Goal: Transaction & Acquisition: Purchase product/service

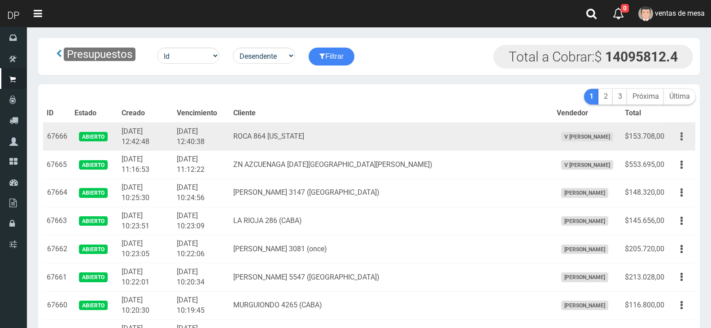
click at [684, 136] on button "button" at bounding box center [681, 137] width 20 height 16
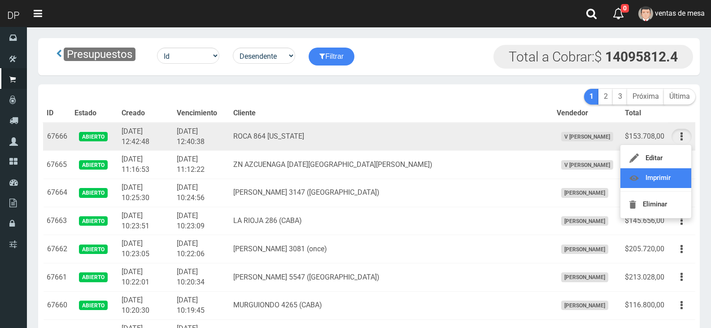
click at [669, 173] on link "Imprimir" at bounding box center [655, 178] width 71 height 20
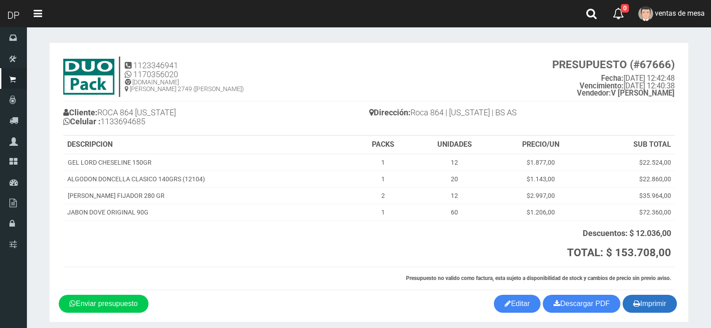
click at [642, 305] on button "Imprimir" at bounding box center [649, 304] width 54 height 18
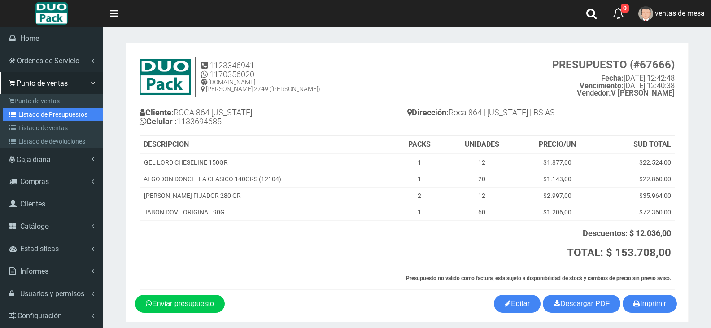
click at [31, 110] on link "Listado de Presupuestos" at bounding box center [53, 114] width 100 height 13
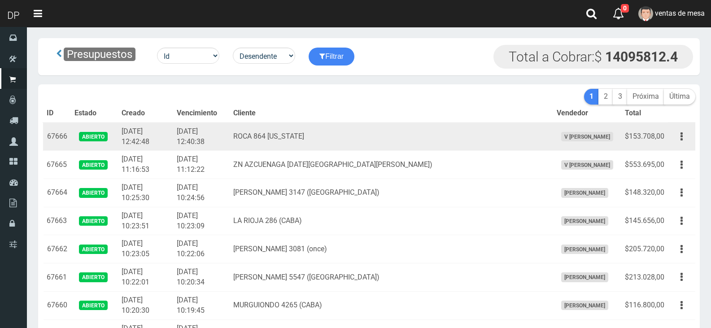
click at [213, 132] on td "2025-10-15 12:40:38" at bounding box center [201, 136] width 56 height 28
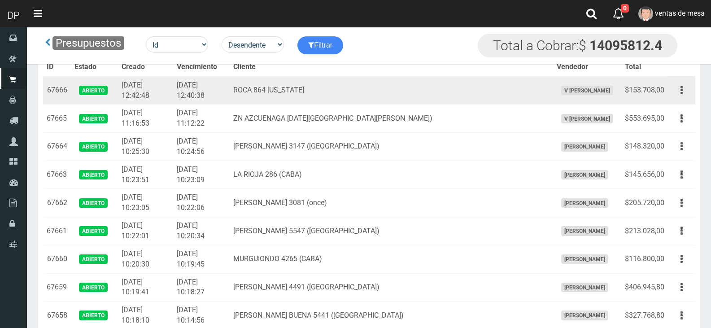
scroll to position [5875, 0]
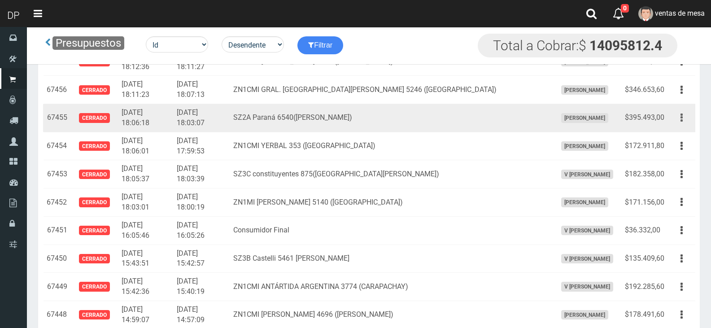
click at [682, 121] on icon "button" at bounding box center [681, 118] width 2 height 16
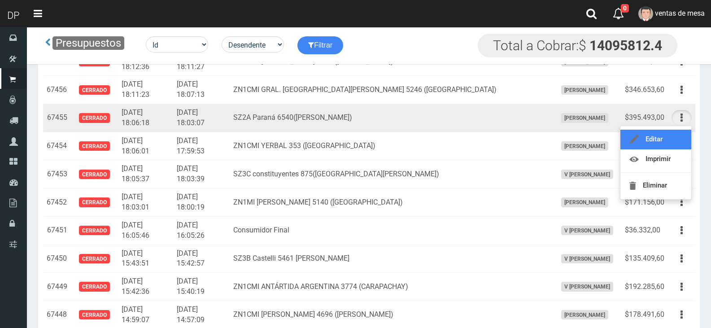
click at [654, 143] on link "Editar" at bounding box center [655, 140] width 71 height 20
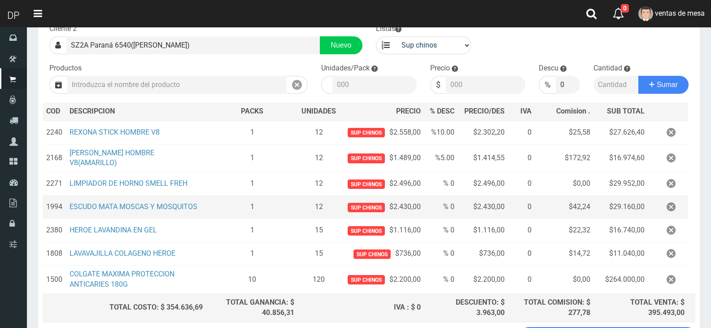
scroll to position [140, 0]
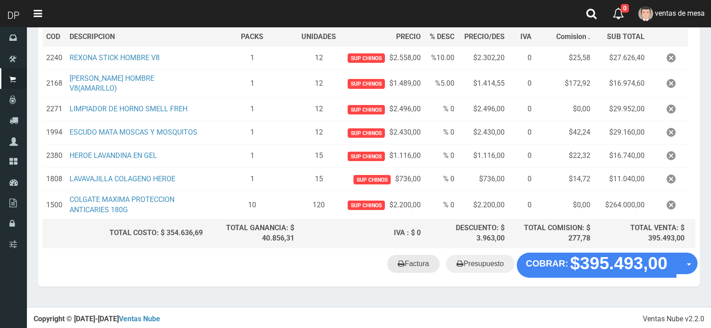
click at [422, 263] on link "Factura" at bounding box center [413, 264] width 52 height 18
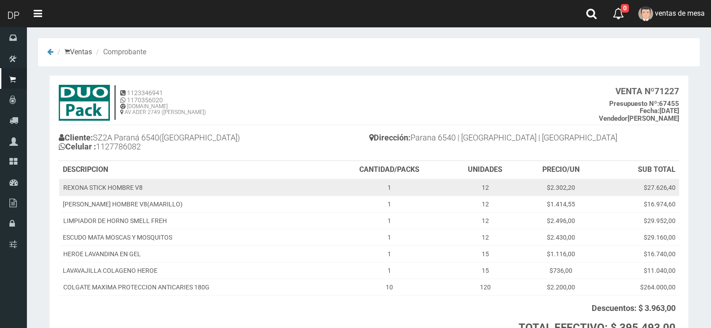
scroll to position [45, 0]
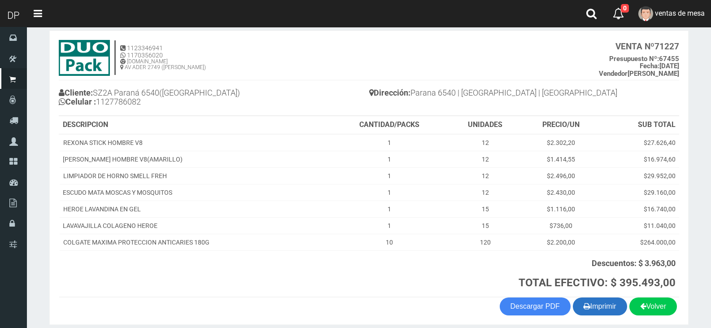
click at [607, 303] on button "Imprimir" at bounding box center [600, 306] width 54 height 18
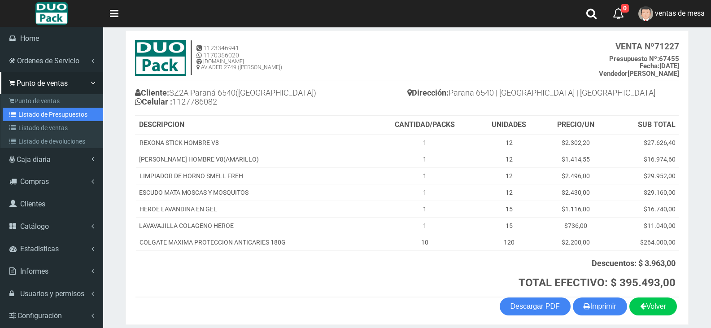
click at [19, 108] on link "Listado de Presupuestos" at bounding box center [53, 114] width 100 height 13
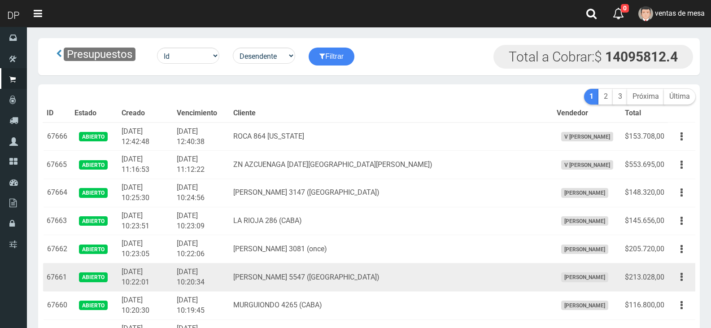
click at [288, 268] on td "RIESTRA 5547 (LUGANO)" at bounding box center [391, 277] width 323 height 28
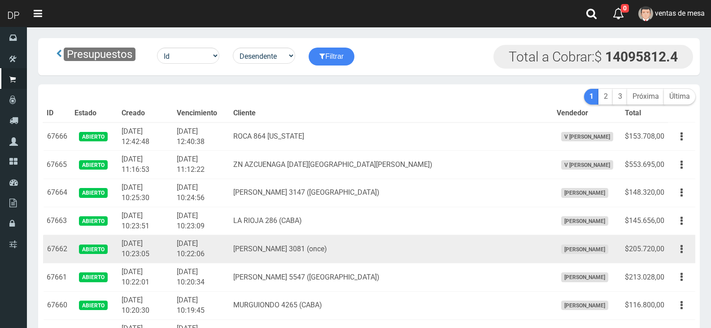
click at [278, 235] on td "moreno 3081 (once)" at bounding box center [391, 249] width 323 height 28
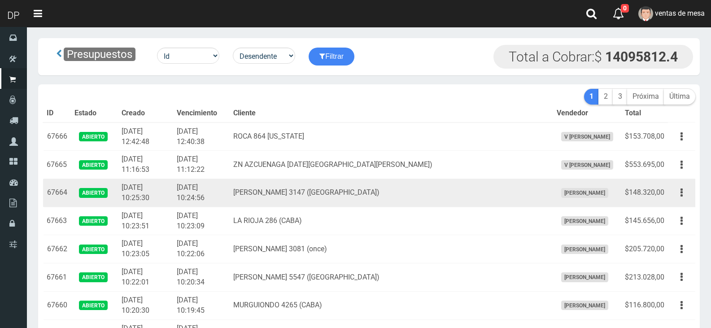
scroll to position [731, 0]
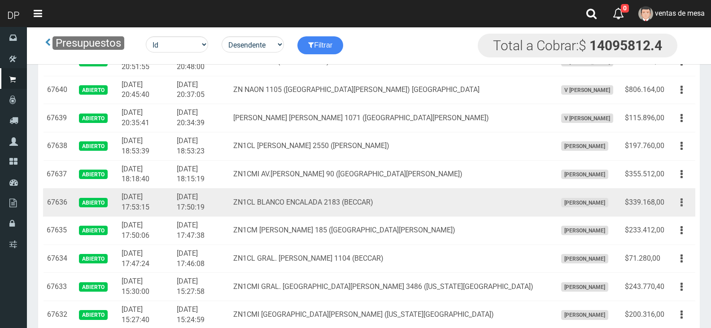
click at [676, 205] on button "button" at bounding box center [681, 203] width 20 height 16
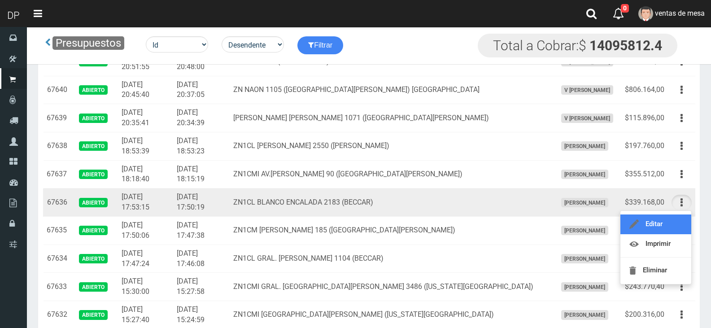
click at [674, 220] on link "Editar" at bounding box center [655, 224] width 71 height 20
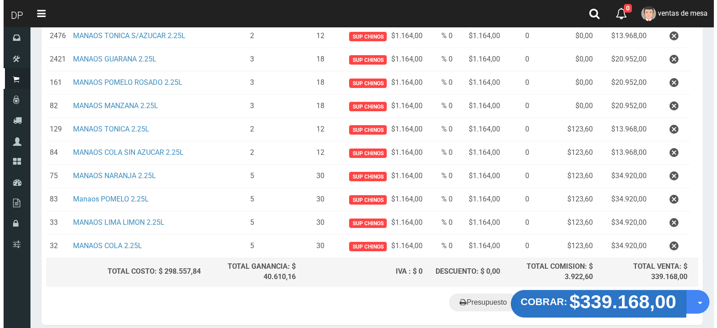
scroll to position [305, 0]
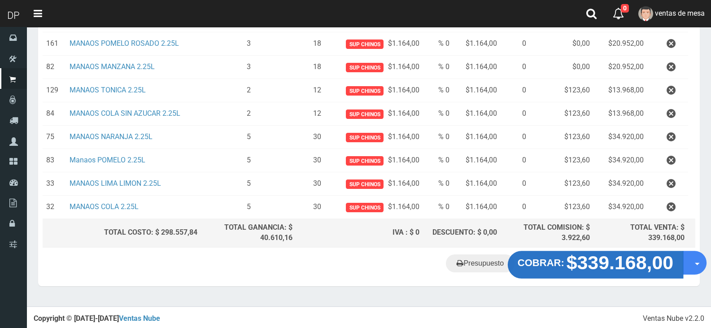
click at [608, 272] on strong "$339.168,00" at bounding box center [619, 262] width 107 height 21
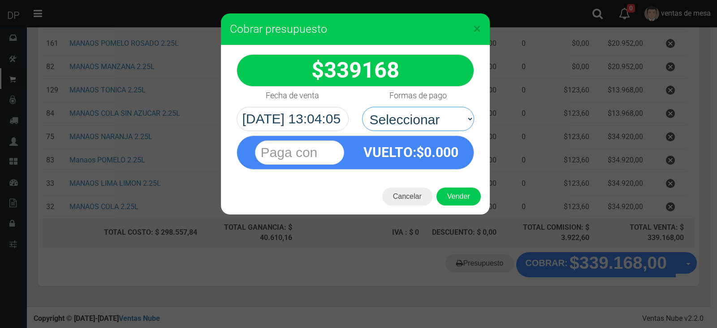
click at [455, 119] on select "Seleccionar Efectivo Tarjeta de Crédito Depósito Débito" at bounding box center [418, 119] width 112 height 24
select select "Efectivo"
click at [362, 107] on select "Seleccionar Efectivo Tarjeta de Crédito Depósito Débito" at bounding box center [418, 119] width 112 height 24
drag, startPoint x: 454, startPoint y: 186, endPoint x: 457, endPoint y: 193, distance: 7.7
click at [455, 187] on div "Cancelar Vender" at bounding box center [355, 196] width 269 height 36
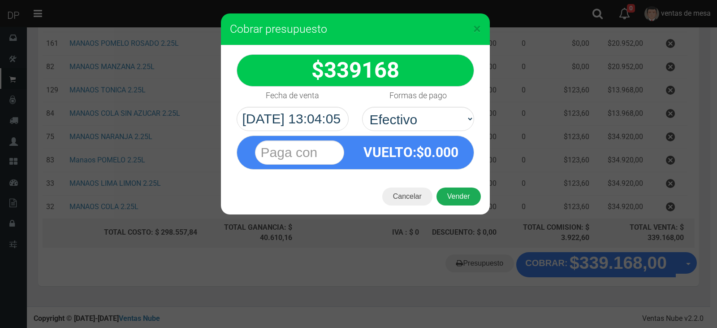
click at [457, 193] on button "Vender" at bounding box center [459, 196] width 44 height 18
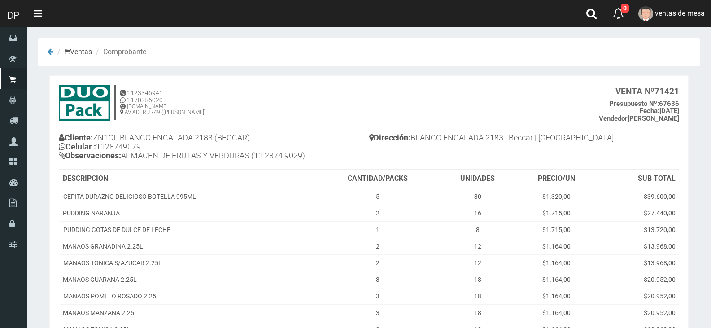
scroll to position [193, 0]
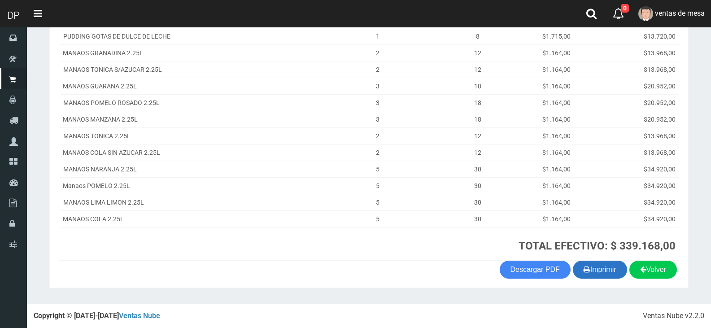
click at [599, 271] on button "Imprimir" at bounding box center [600, 270] width 54 height 18
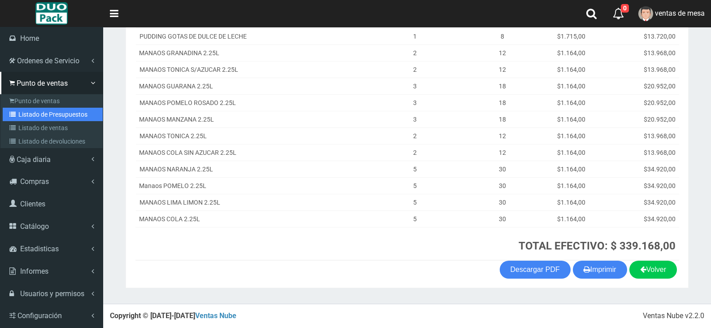
click at [17, 116] on icon at bounding box center [13, 114] width 9 height 6
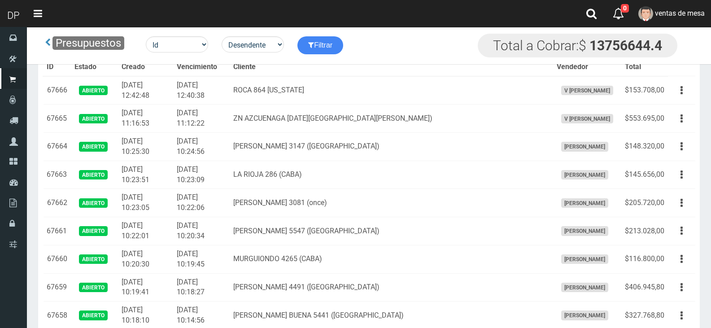
scroll to position [731, 0]
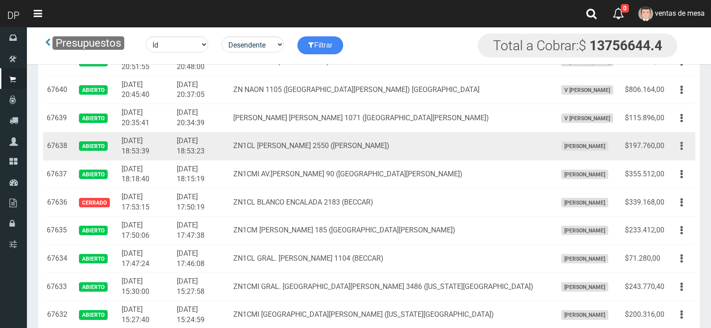
click at [676, 143] on button "button" at bounding box center [681, 146] width 20 height 16
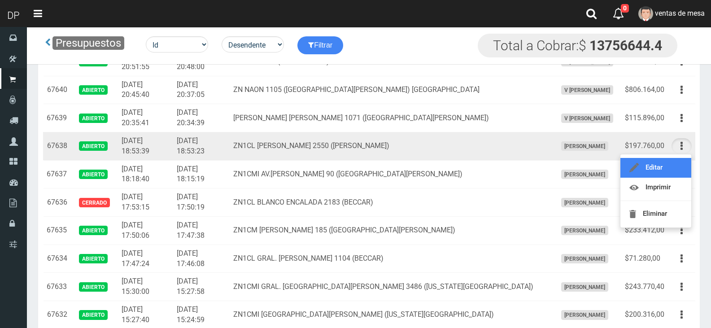
click at [677, 165] on link "Editar" at bounding box center [655, 168] width 71 height 20
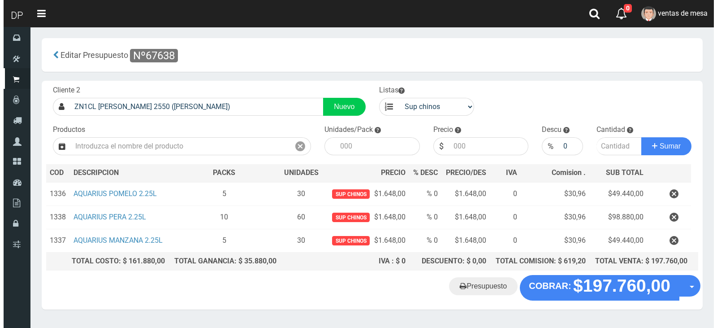
scroll to position [23, 0]
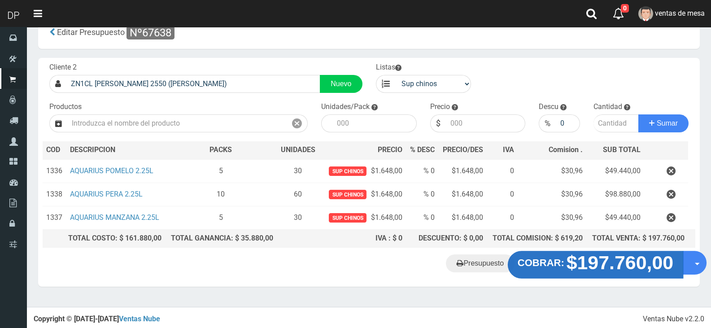
click at [626, 255] on strong "$197.760,00" at bounding box center [619, 262] width 107 height 21
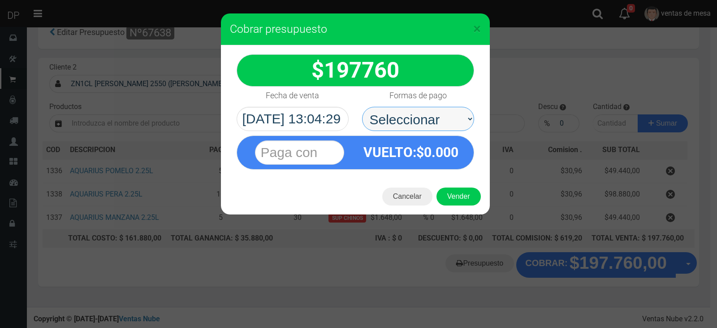
click at [457, 129] on select "Seleccionar Efectivo Tarjeta de Crédito Depósito Débito" at bounding box center [418, 119] width 112 height 24
select select "Efectivo"
click at [362, 107] on select "Seleccionar Efectivo Tarjeta de Crédito Depósito Débito" at bounding box center [418, 119] width 112 height 24
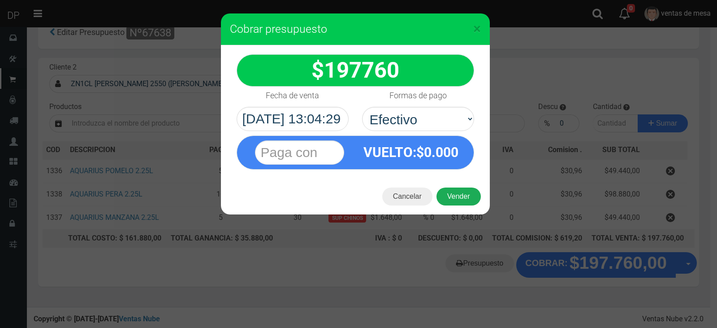
click at [456, 204] on button "Vender" at bounding box center [459, 196] width 44 height 18
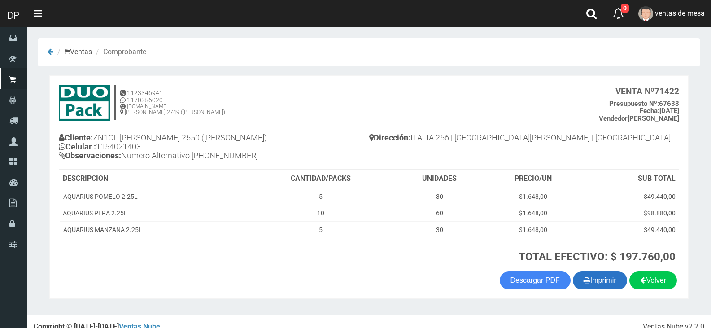
click at [586, 281] on icon "button" at bounding box center [586, 280] width 7 height 13
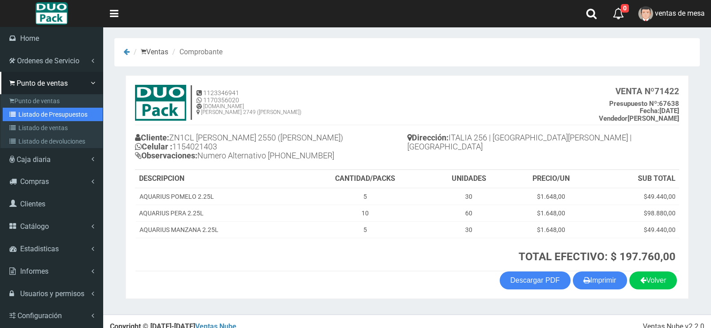
drag, startPoint x: 31, startPoint y: 110, endPoint x: 133, endPoint y: 52, distance: 117.3
click at [31, 110] on link "Listado de Presupuestos" at bounding box center [53, 114] width 100 height 13
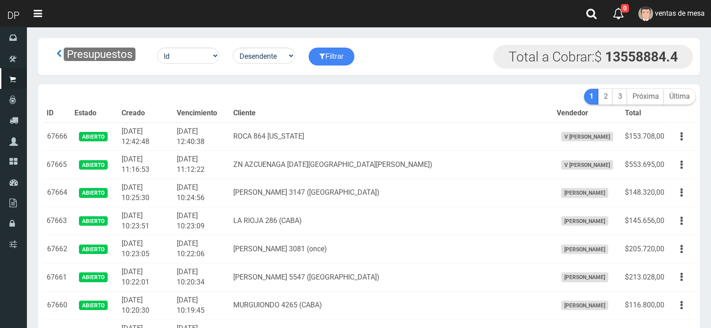
scroll to position [2418, 0]
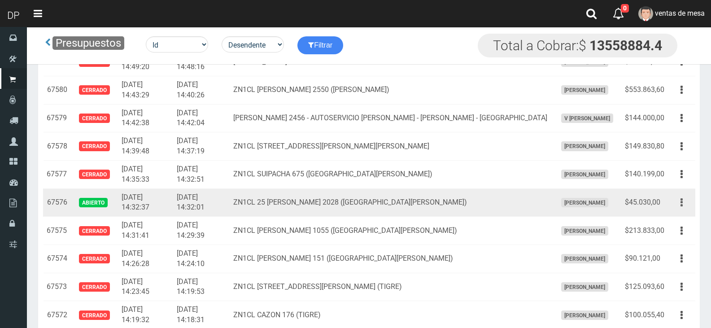
click at [677, 208] on button "button" at bounding box center [681, 203] width 20 height 16
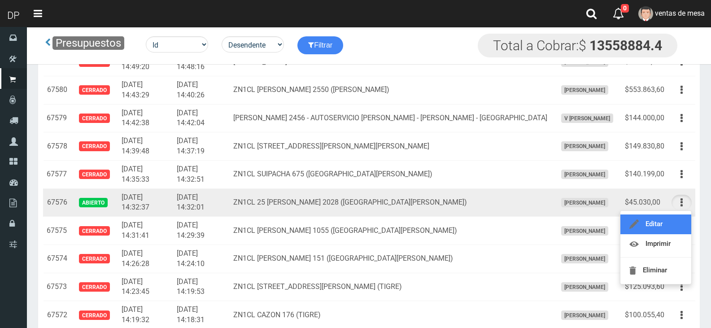
click at [680, 226] on link "Editar" at bounding box center [655, 224] width 71 height 20
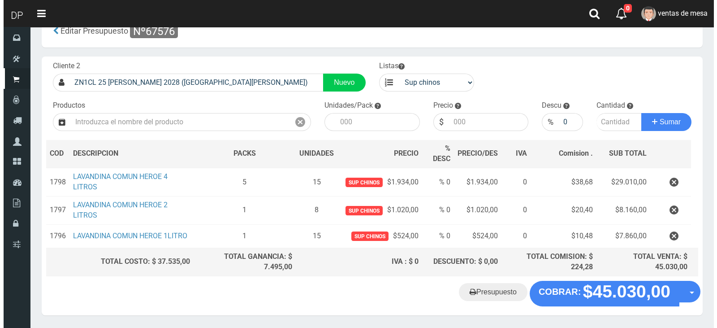
scroll to position [24, 0]
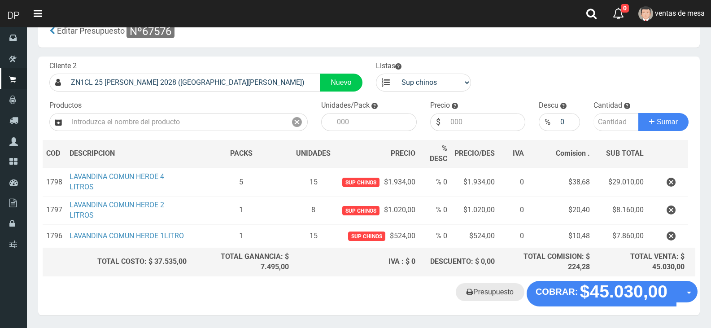
click at [417, 274] on th "IVA : $ 0" at bounding box center [355, 261] width 126 height 28
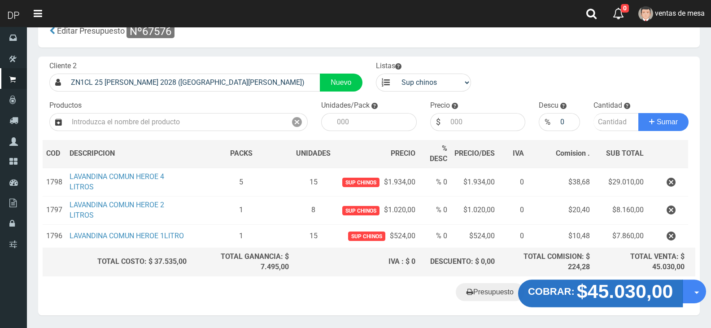
click at [605, 293] on strong "$45.030,00" at bounding box center [625, 291] width 96 height 21
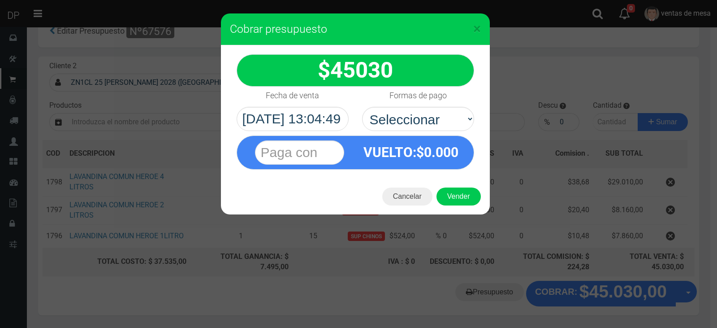
select select "Efectivo"
click at [362, 107] on select "Seleccionar Efectivo Tarjeta de Crédito Depósito Débito" at bounding box center [418, 119] width 112 height 24
click at [452, 190] on button "Vender" at bounding box center [459, 196] width 44 height 18
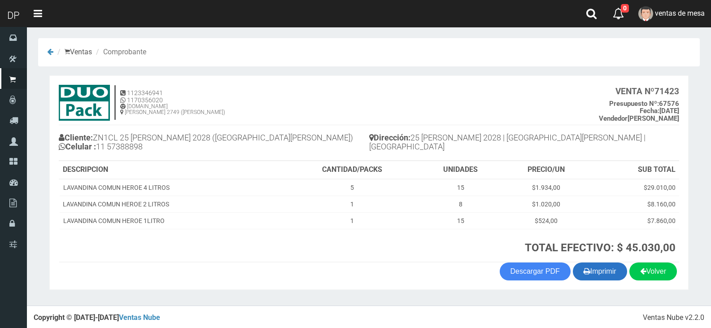
click at [611, 278] on button "Imprimir" at bounding box center [600, 271] width 54 height 18
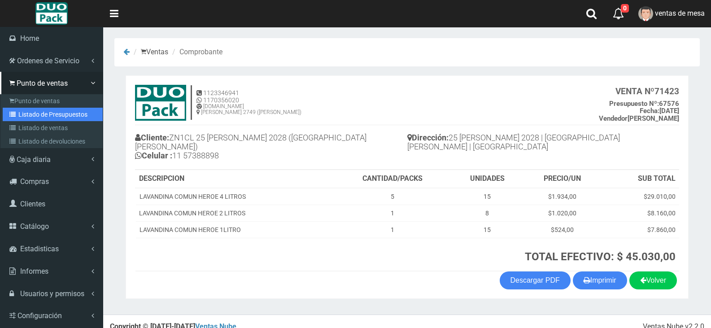
click at [27, 109] on link "Listado de Presupuestos" at bounding box center [53, 114] width 100 height 13
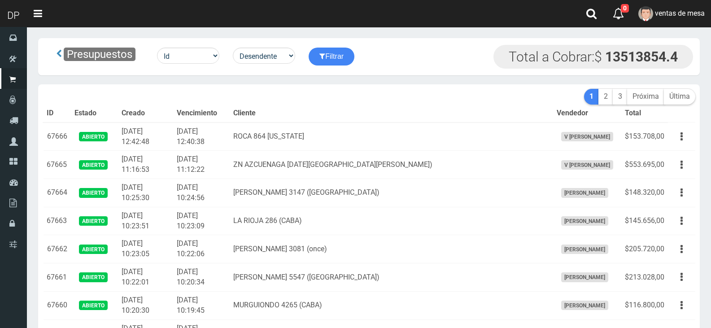
scroll to position [2062, 0]
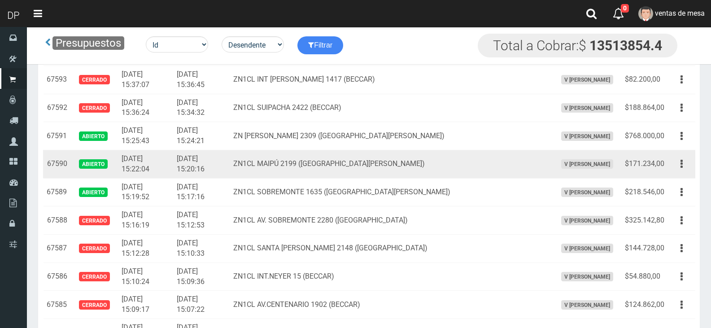
click at [674, 167] on button "button" at bounding box center [681, 164] width 20 height 16
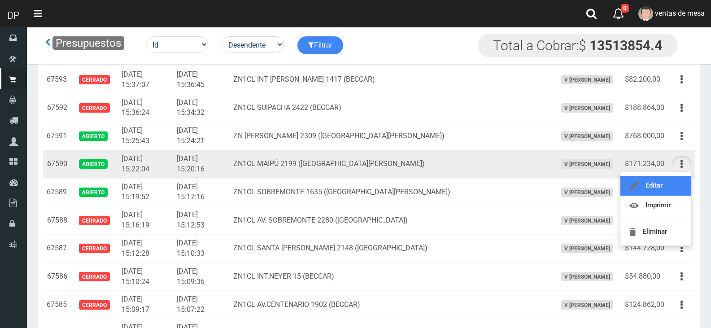
click at [669, 185] on link "Editar" at bounding box center [655, 186] width 71 height 20
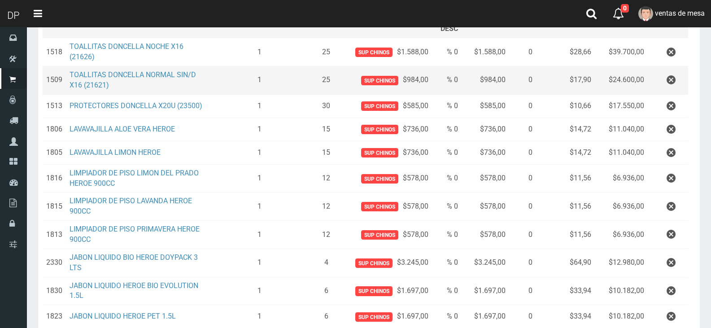
scroll to position [291, 0]
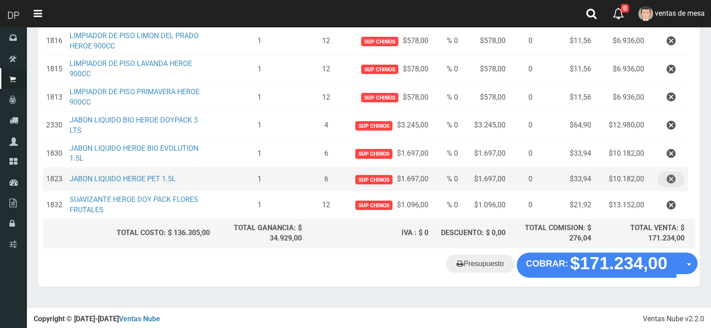
click at [680, 182] on button "button" at bounding box center [670, 179] width 27 height 16
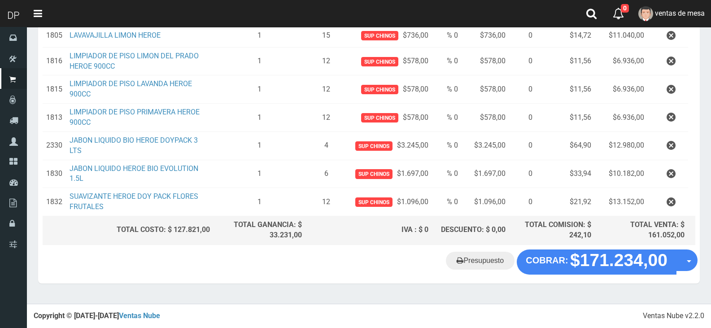
scroll to position [268, 0]
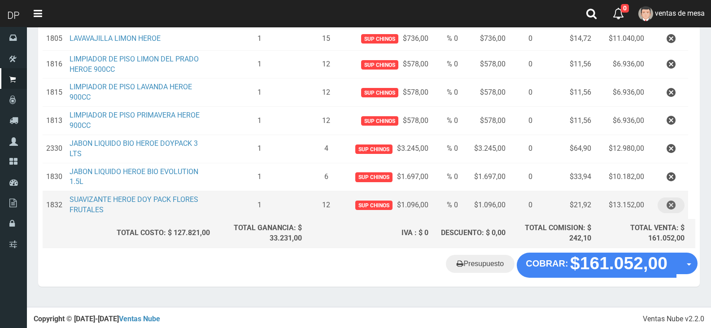
click at [672, 206] on icon "button" at bounding box center [670, 205] width 9 height 16
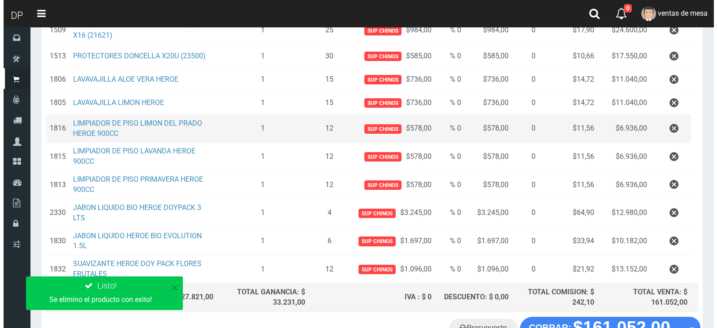
scroll to position [240, 0]
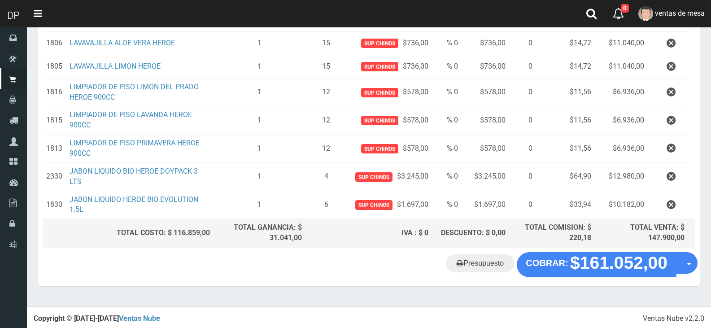
click at [566, 251] on div "Cliente 2 ZN1CL MAIPÚ 2199 ([GEOGRAPHIC_DATA][PERSON_NAME]) Nuevo Listas venta …" at bounding box center [368, 46] width 661 height 412
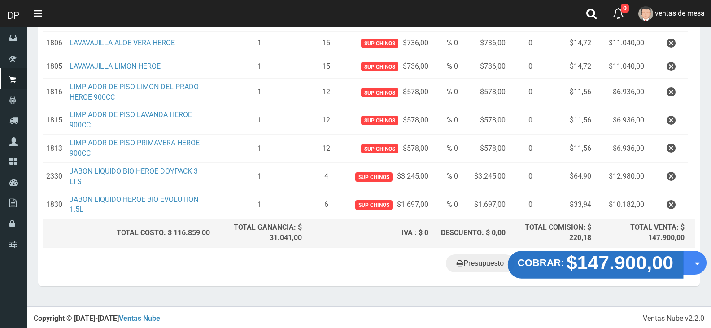
click at [564, 260] on strong "COBRAR:" at bounding box center [540, 262] width 47 height 11
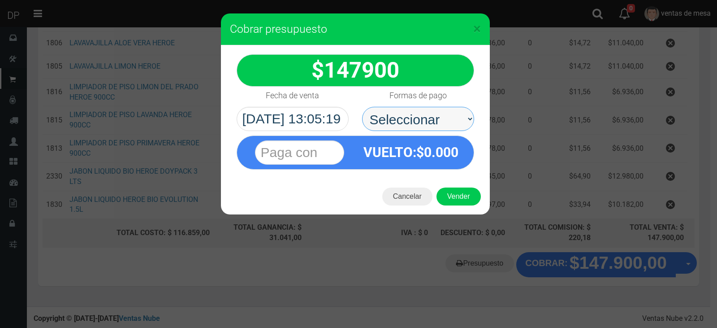
click at [437, 130] on select "Seleccionar Efectivo Tarjeta de Crédito Depósito Débito" at bounding box center [418, 119] width 112 height 24
select select "Efectivo"
click at [362, 107] on select "Seleccionar Efectivo Tarjeta de Crédito Depósito Débito" at bounding box center [418, 119] width 112 height 24
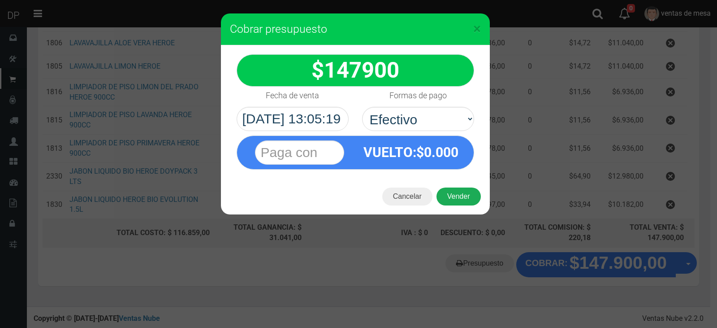
click at [458, 192] on button "Vender" at bounding box center [459, 196] width 44 height 18
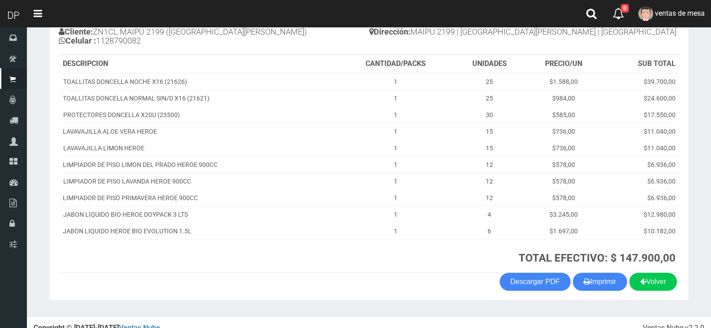
scroll to position [118, 0]
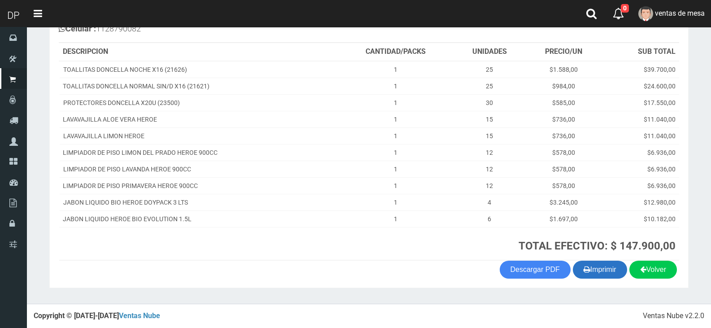
click at [608, 266] on button "Imprimir" at bounding box center [600, 270] width 54 height 18
drag, startPoint x: 381, startPoint y: 248, endPoint x: 384, endPoint y: 237, distance: 11.6
click at [381, 248] on h3 "TOTAL EFECTIVO: $ 147.900,00" at bounding box center [508, 246] width 334 height 12
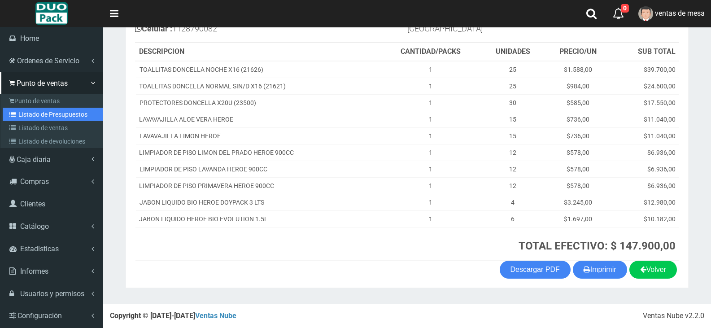
click at [20, 111] on link "Listado de Presupuestos" at bounding box center [53, 114] width 100 height 13
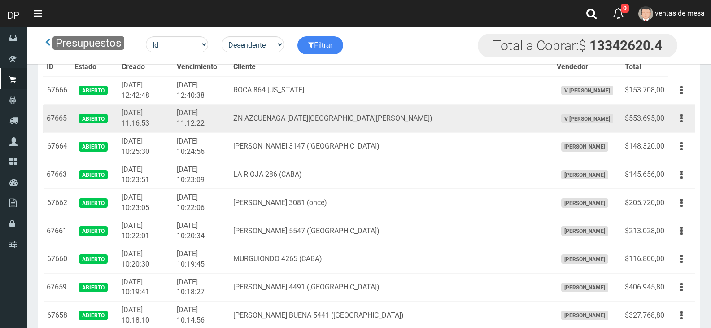
scroll to position [2137, 0]
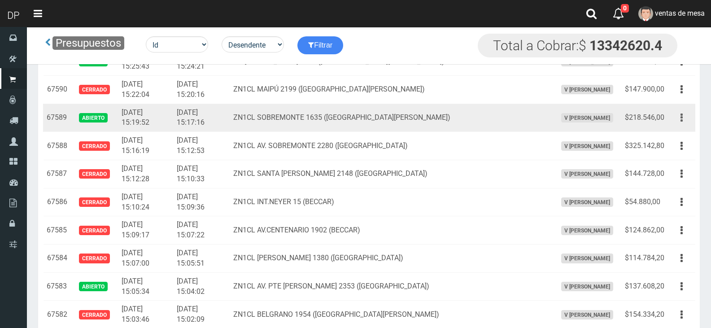
click at [688, 116] on button "button" at bounding box center [681, 118] width 20 height 16
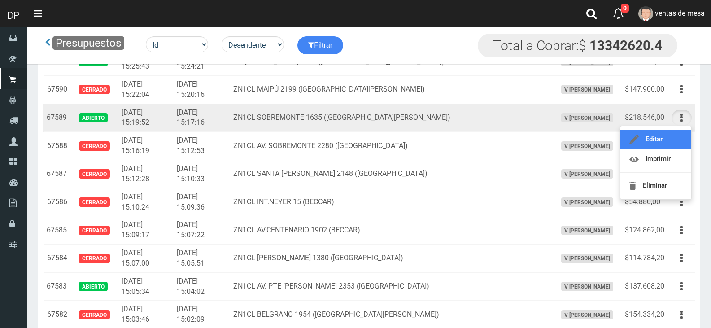
click at [673, 142] on link "Editar" at bounding box center [655, 140] width 71 height 20
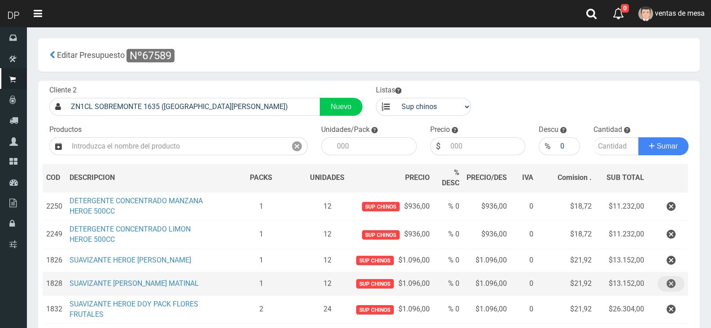
click at [666, 283] on icon "button" at bounding box center [670, 284] width 9 height 16
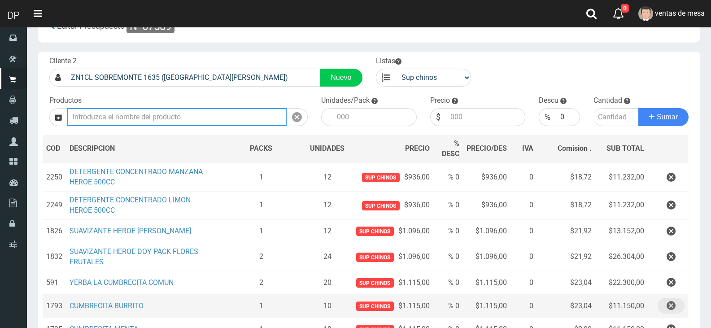
scroll to position [45, 0]
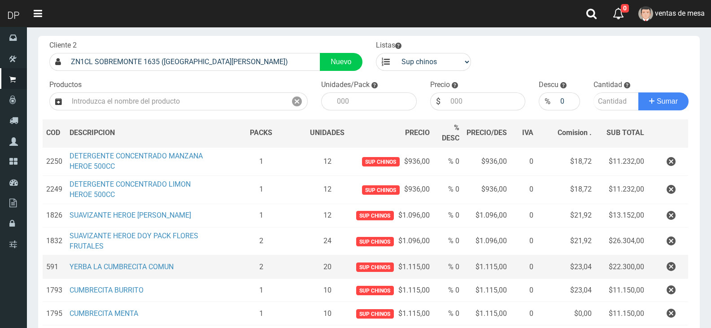
click at [676, 257] on td at bounding box center [667, 266] width 40 height 23
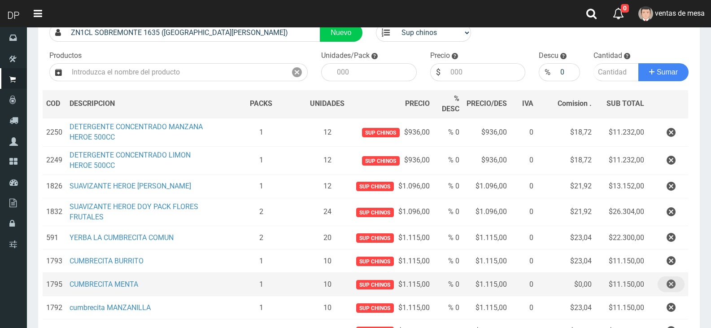
scroll to position [90, 0]
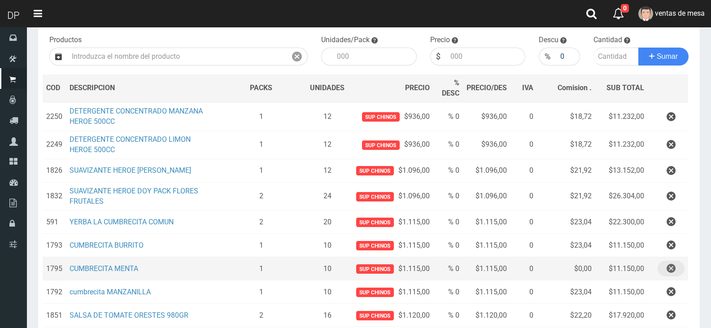
click at [677, 265] on button "button" at bounding box center [670, 269] width 27 height 16
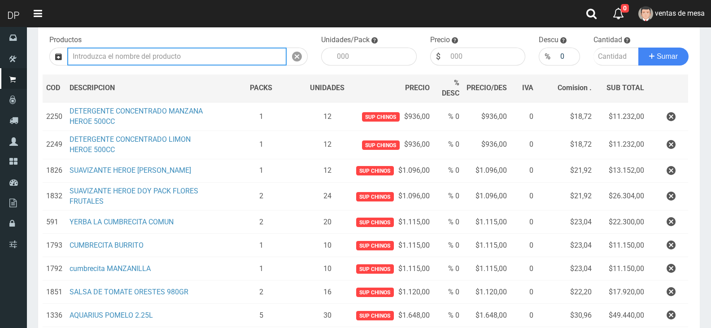
scroll to position [249, 0]
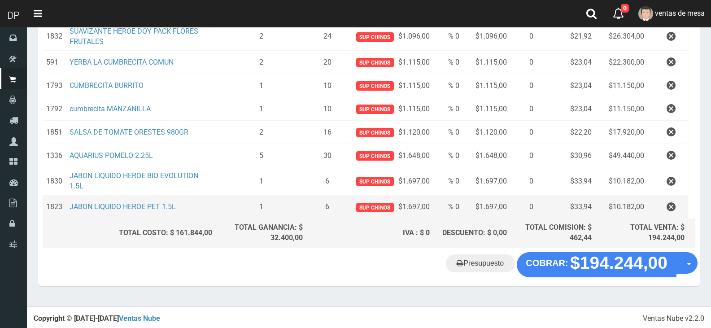
click at [679, 215] on td at bounding box center [667, 206] width 40 height 23
click at [678, 213] on button "button" at bounding box center [670, 207] width 27 height 16
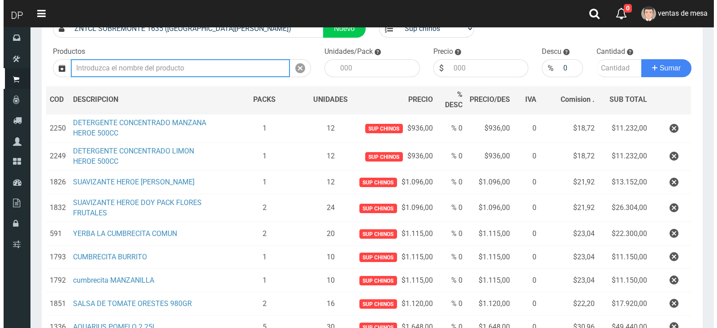
scroll to position [226, 0]
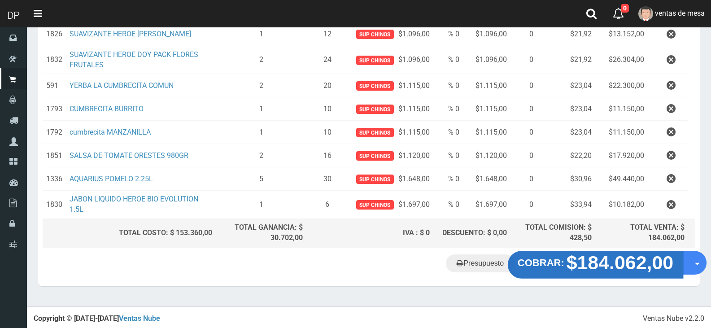
click at [619, 264] on strong "$184.062,00" at bounding box center [619, 262] width 107 height 21
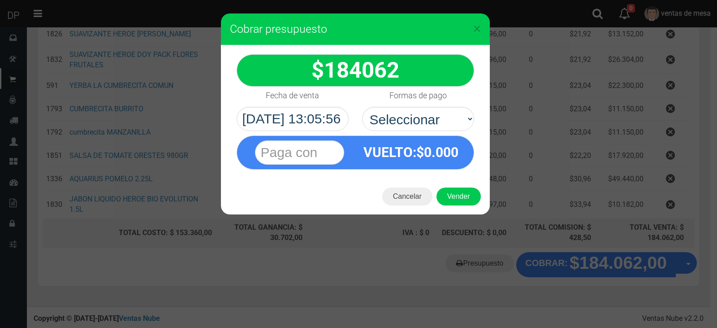
click at [387, 108] on select "Seleccionar Efectivo Tarjeta de Crédito Depósito Débito" at bounding box center [418, 119] width 112 height 24
select select "Efectivo"
click at [362, 107] on select "Seleccionar Efectivo Tarjeta de Crédito Depósito Débito" at bounding box center [418, 119] width 112 height 24
drag, startPoint x: 447, startPoint y: 187, endPoint x: 453, endPoint y: 196, distance: 11.3
click at [453, 196] on div "Cancelar Vender" at bounding box center [355, 196] width 269 height 36
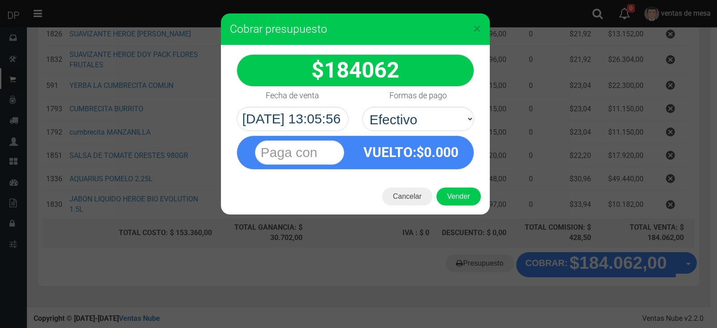
click at [465, 208] on div "Cancelar Vender" at bounding box center [355, 196] width 269 height 36
click at [467, 204] on button "Vender" at bounding box center [459, 196] width 44 height 18
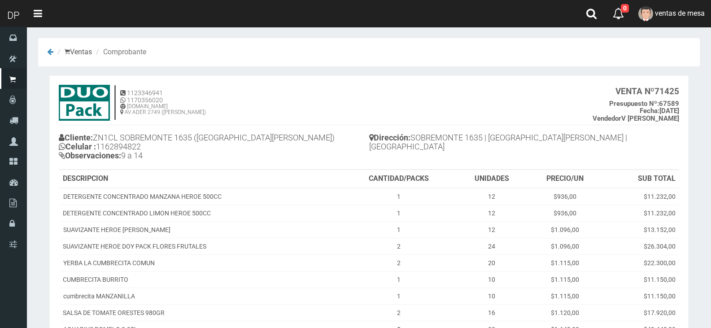
scroll to position [127, 0]
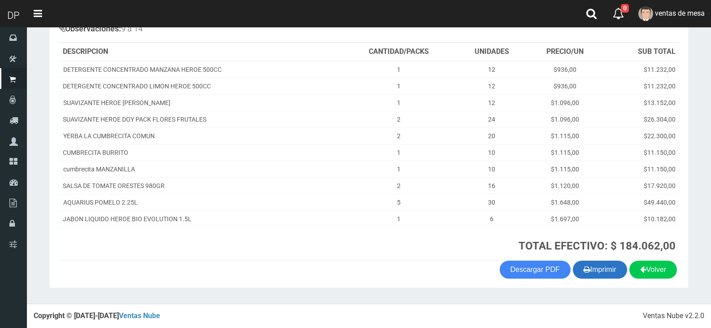
click at [598, 264] on button "Imprimir" at bounding box center [600, 270] width 54 height 18
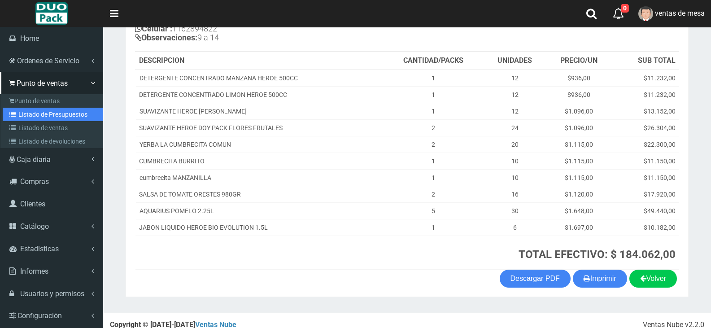
click at [22, 111] on link "Listado de Presupuestos" at bounding box center [53, 114] width 100 height 13
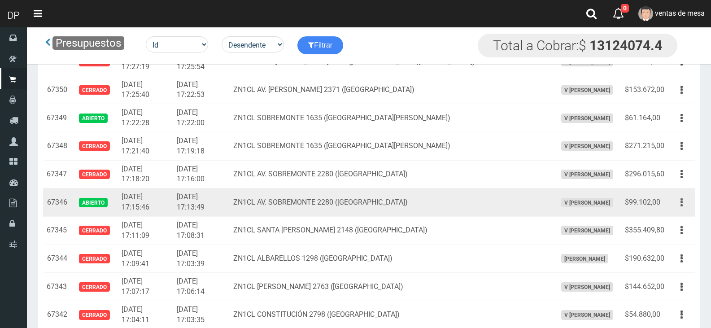
click at [685, 203] on button "button" at bounding box center [681, 203] width 20 height 16
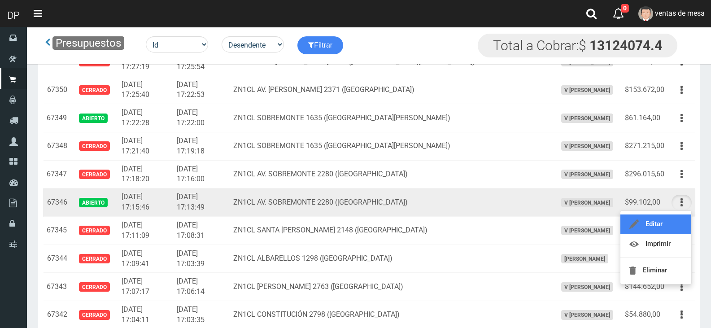
click at [673, 220] on link "Editar" at bounding box center [655, 224] width 71 height 20
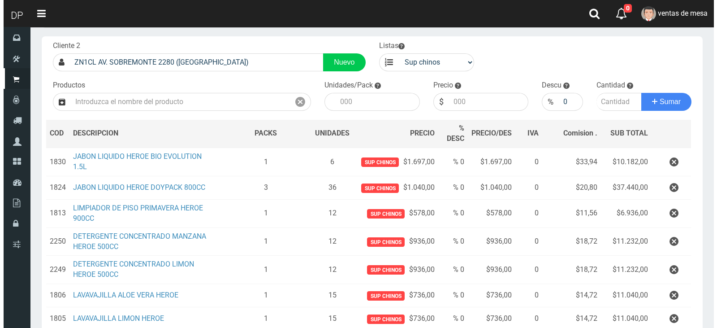
scroll to position [156, 0]
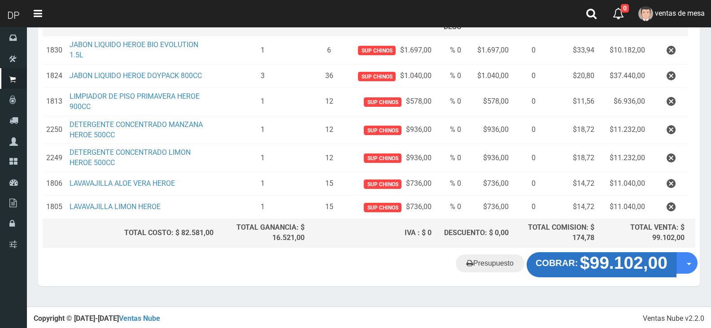
click at [592, 265] on strong "$99.102,00" at bounding box center [623, 262] width 87 height 19
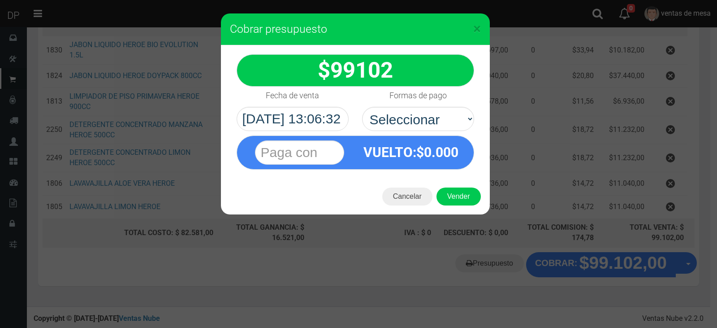
drag, startPoint x: 422, startPoint y: 124, endPoint x: 422, endPoint y: 149, distance: 24.7
click at [424, 120] on select "Seleccionar Efectivo Tarjeta de Crédito Depósito Débito" at bounding box center [418, 119] width 112 height 24
select select "Efectivo"
click at [362, 107] on select "Seleccionar Efectivo Tarjeta de Crédito Depósito Débito" at bounding box center [418, 119] width 112 height 24
click at [445, 200] on button "Vender" at bounding box center [459, 196] width 44 height 18
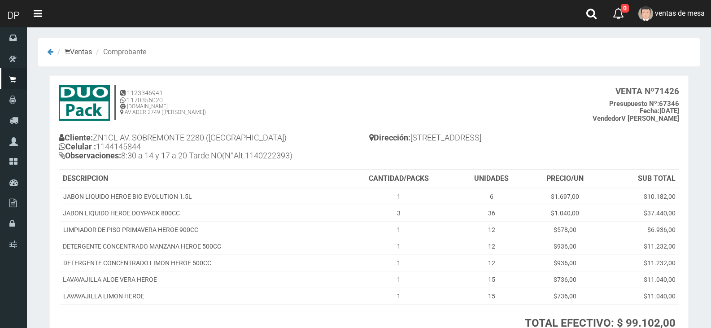
scroll to position [77, 0]
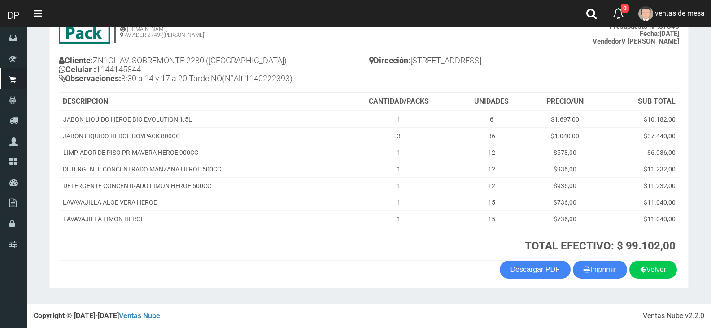
click at [602, 292] on section "× Titulo del Msj texto Mas Texto Cancelar Aceptar Ventas Comprobante" at bounding box center [369, 127] width 684 height 354
click at [603, 272] on button "Imprimir" at bounding box center [600, 270] width 54 height 18
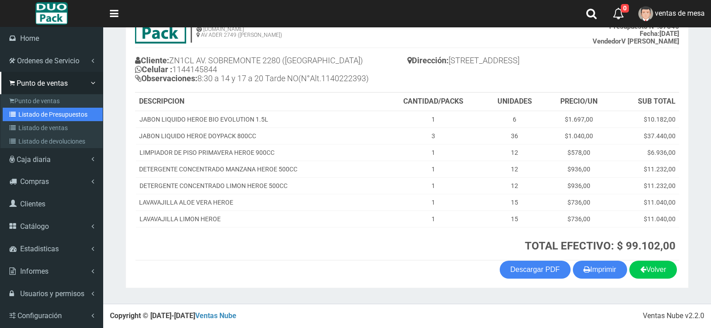
click at [38, 112] on link "Listado de Presupuestos" at bounding box center [53, 114] width 100 height 13
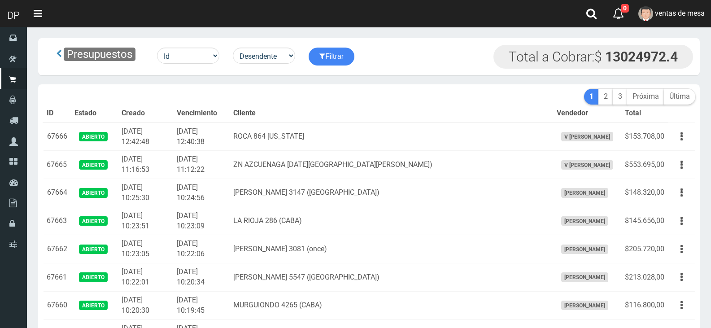
scroll to position [2137, 0]
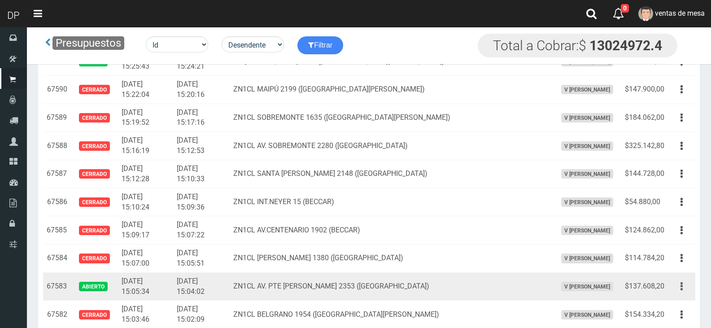
click at [682, 293] on icon "button" at bounding box center [681, 286] width 2 height 16
click at [679, 299] on link "Editar" at bounding box center [655, 308] width 71 height 20
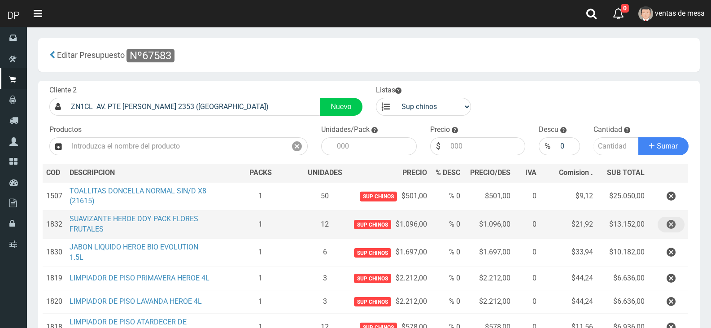
click at [672, 227] on icon "button" at bounding box center [670, 225] width 9 height 16
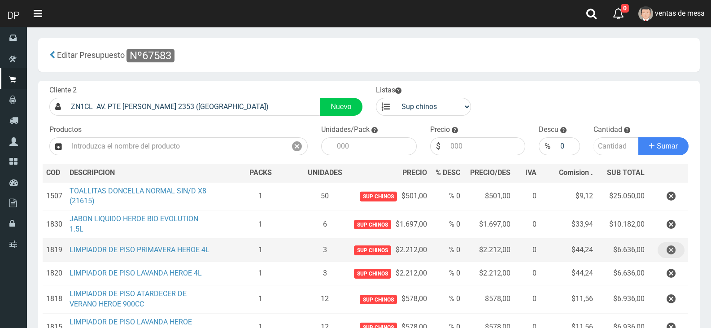
click at [670, 256] on icon "button" at bounding box center [670, 250] width 9 height 16
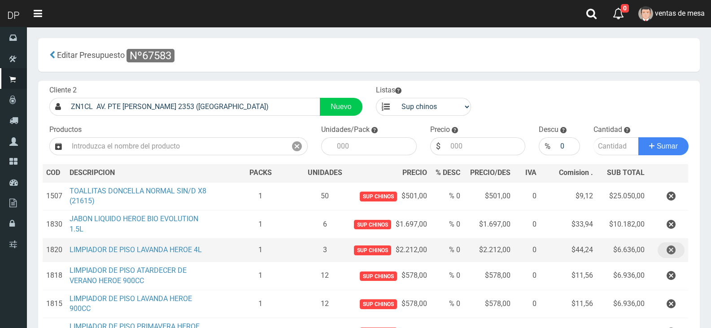
click at [670, 256] on icon "button" at bounding box center [670, 250] width 9 height 16
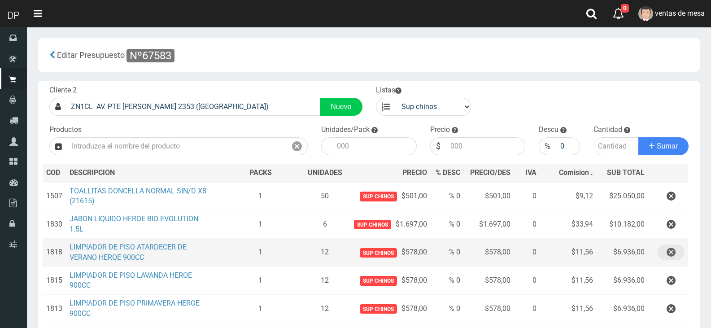
click at [670, 256] on icon "button" at bounding box center [670, 252] width 9 height 16
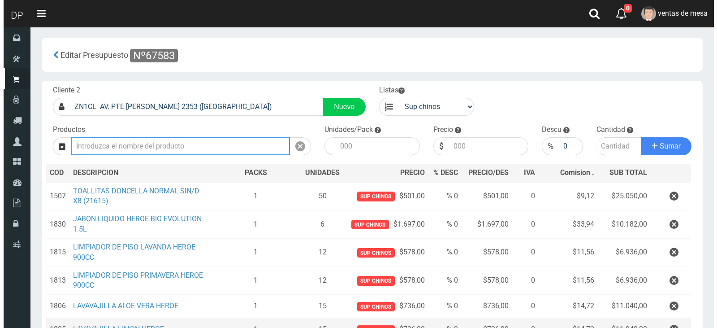
scroll to position [169, 0]
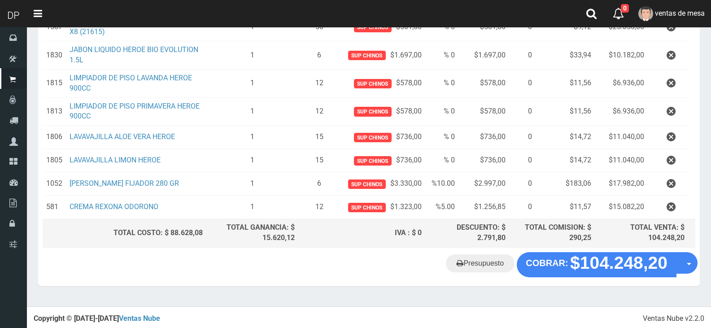
click at [600, 278] on div "Presupuesto COBRAR: $104.248,20 Opciones" at bounding box center [368, 269] width 661 height 34
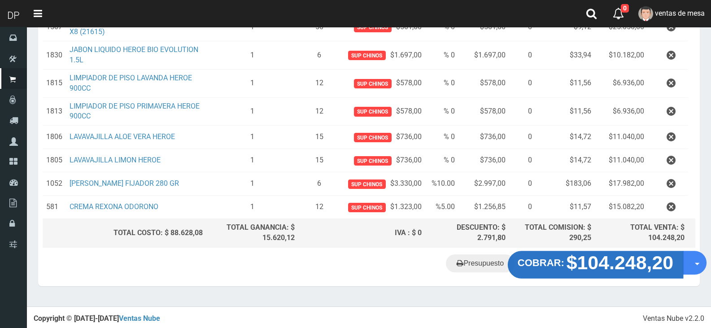
click at [604, 269] on strong "$104.248,20" at bounding box center [619, 262] width 107 height 21
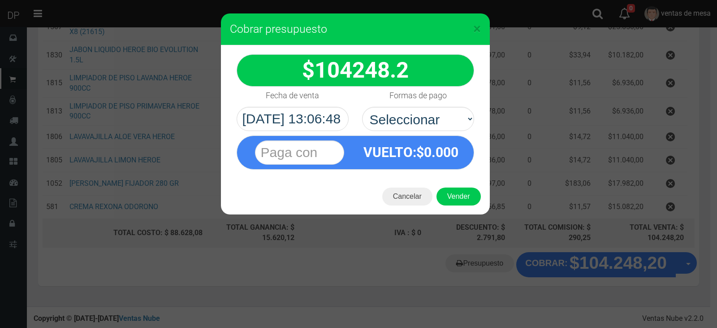
click at [460, 126] on select "Seleccionar Efectivo Tarjeta de Crédito Depósito Débito" at bounding box center [418, 119] width 112 height 24
select select "Efectivo"
click at [362, 107] on select "Seleccionar Efectivo Tarjeta de Crédito Depósito Débito" at bounding box center [418, 119] width 112 height 24
click at [461, 198] on button "Vender" at bounding box center [459, 196] width 44 height 18
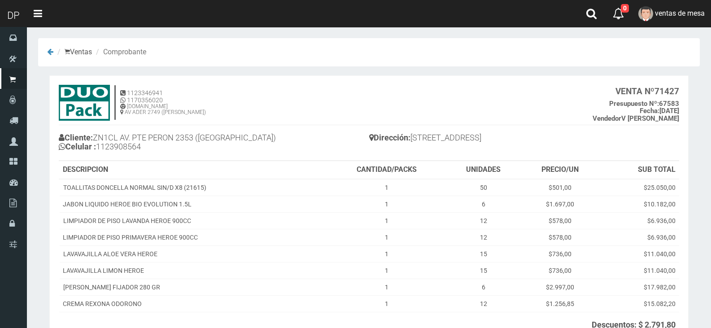
scroll to position [98, 0]
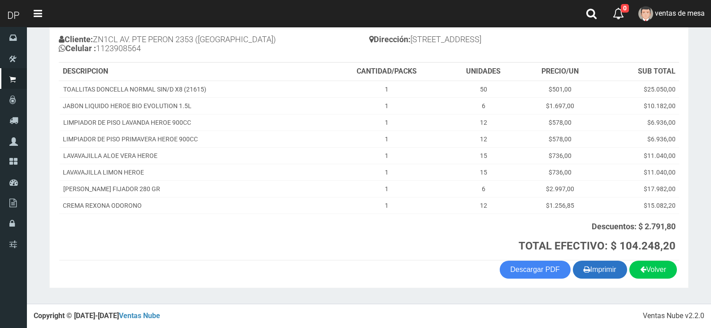
click at [607, 272] on button "Imprimir" at bounding box center [600, 270] width 54 height 18
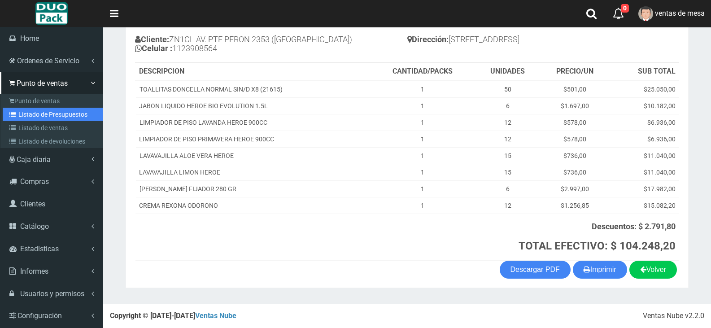
click at [10, 109] on link "Listado de Presupuestos" at bounding box center [53, 114] width 100 height 13
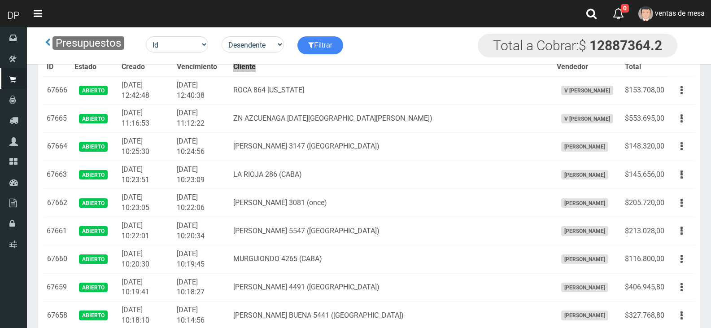
scroll to position [731, 0]
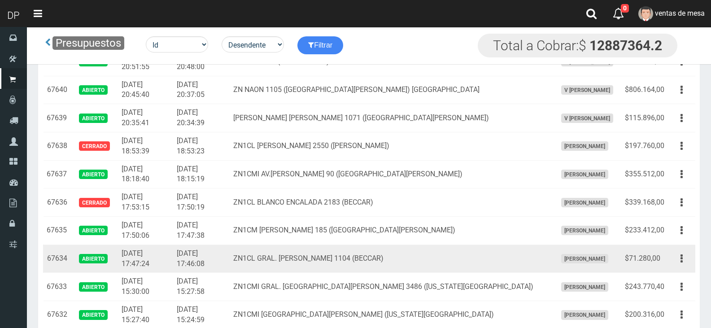
drag, startPoint x: 694, startPoint y: 258, endPoint x: 687, endPoint y: 261, distance: 7.0
click at [691, 258] on td "Editar Imprimir Eliminar" at bounding box center [681, 258] width 27 height 28
click at [687, 261] on button "button" at bounding box center [681, 259] width 20 height 16
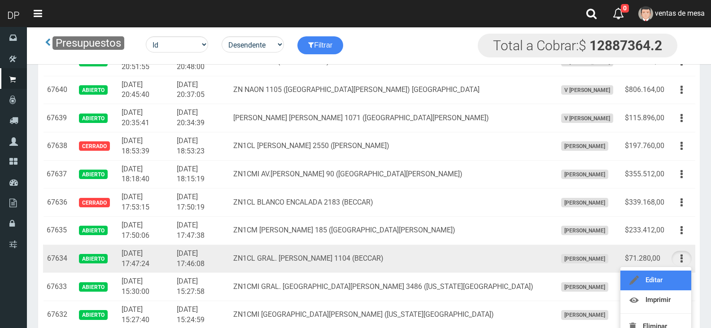
click at [682, 274] on link "Editar" at bounding box center [655, 280] width 71 height 20
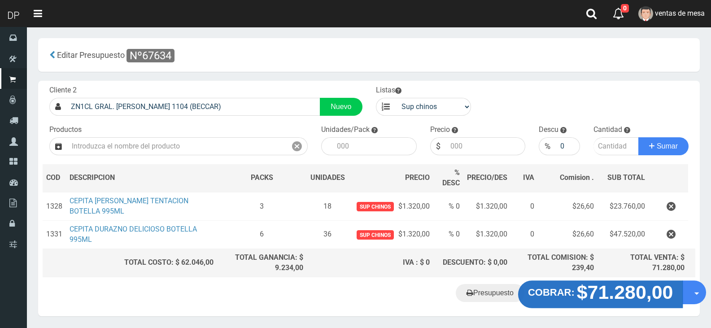
click at [596, 302] on strong "$71.280,00" at bounding box center [625, 292] width 96 height 21
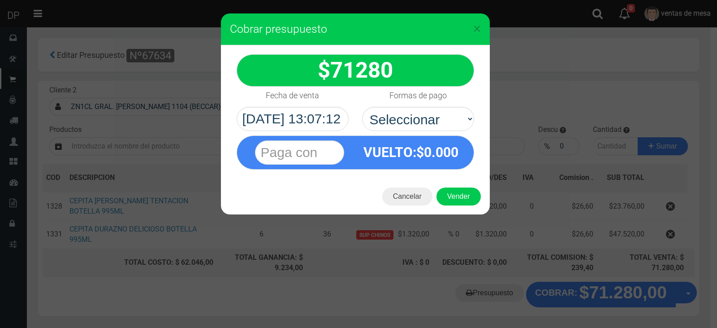
click at [417, 123] on select "Seleccionar Efectivo Tarjeta de Crédito Depósito Débito" at bounding box center [418, 119] width 112 height 24
select select "Efectivo"
click at [362, 107] on select "Seleccionar Efectivo Tarjeta de Crédito Depósito Débito" at bounding box center [418, 119] width 112 height 24
click at [451, 203] on button "Vender" at bounding box center [459, 196] width 44 height 18
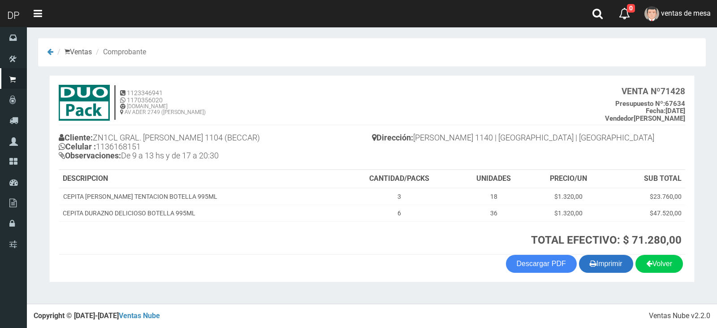
click at [606, 255] on button "Imprimir" at bounding box center [606, 264] width 54 height 18
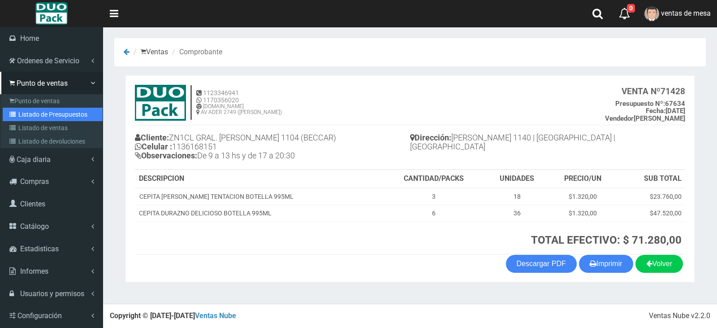
click at [20, 109] on link "Listado de Presupuestos" at bounding box center [53, 114] width 100 height 13
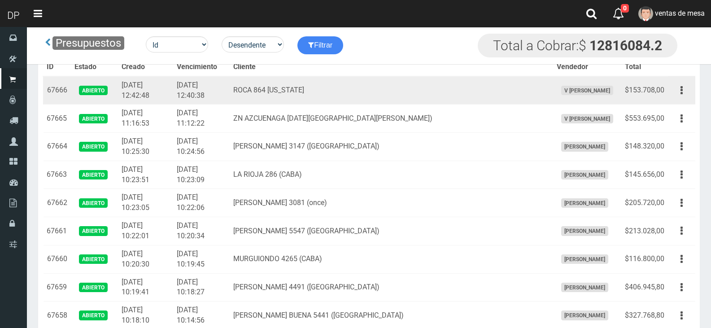
scroll to position [731, 0]
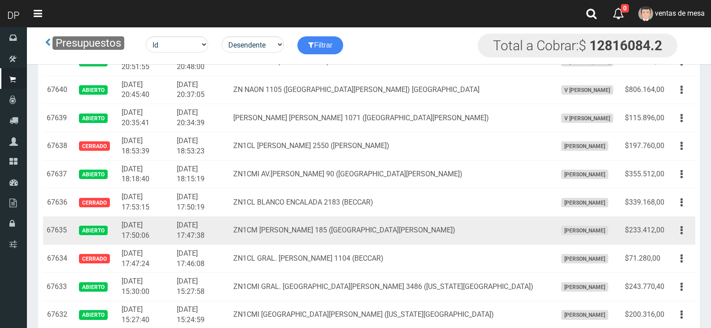
click at [676, 238] on div "Editar Imprimir Eliminar" at bounding box center [681, 230] width 20 height 16
click at [677, 236] on button "button" at bounding box center [681, 230] width 20 height 16
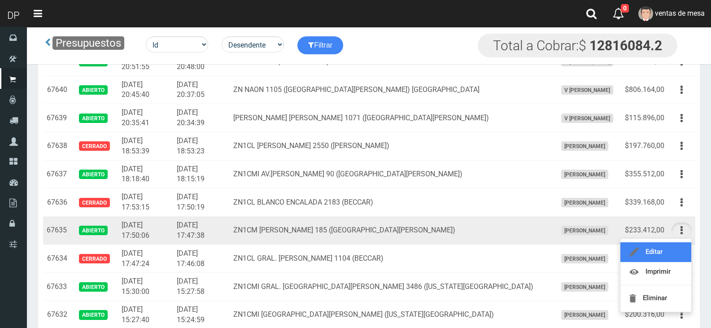
click at [674, 249] on link "Editar" at bounding box center [655, 252] width 71 height 20
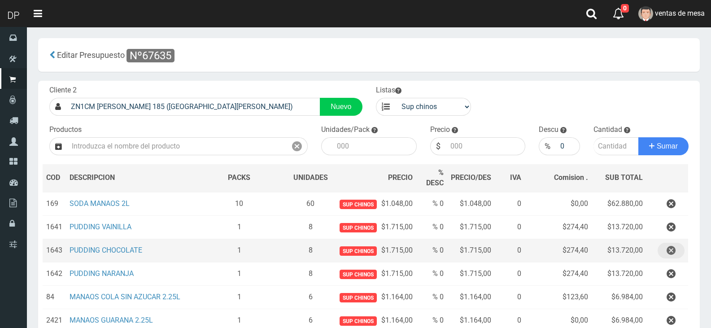
click at [675, 250] on icon "button" at bounding box center [670, 251] width 9 height 16
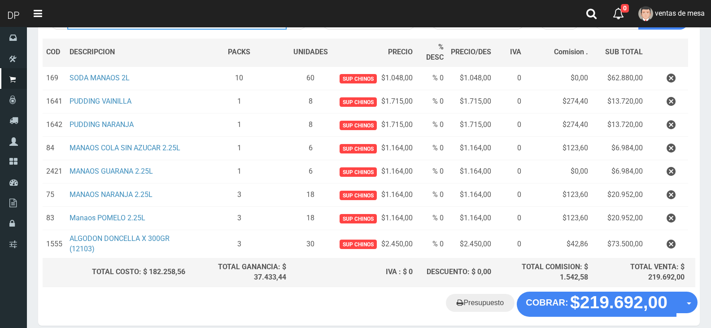
scroll to position [135, 0]
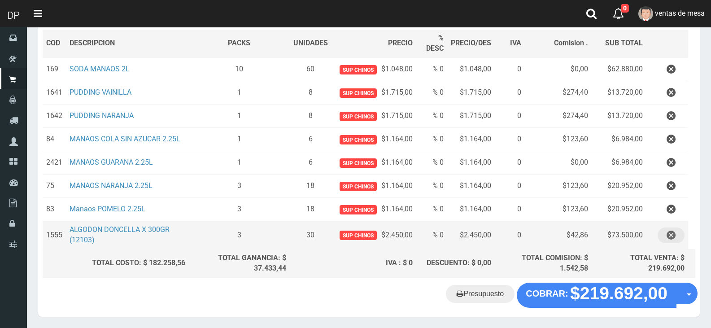
click at [669, 233] on icon "button" at bounding box center [670, 235] width 9 height 16
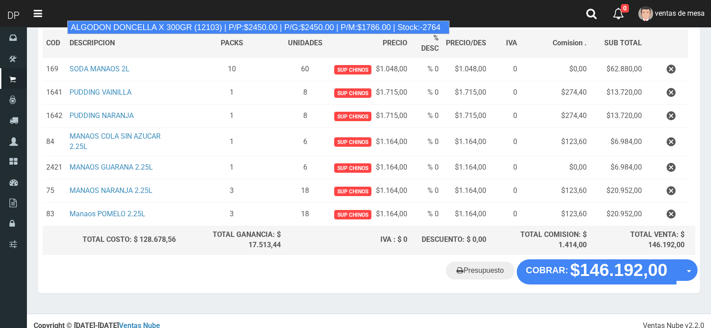
type input "ALGODON DONCELLA X 300GR (12103) | P/P:$2450.00 | P/G:$2450.00 | P/M:$1786.00 |…"
type input "10"
type input "2450.00"
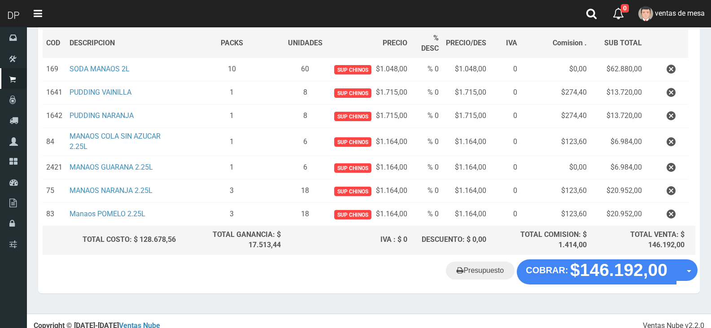
type input "1"
click at [638, 3] on button "Sumar" at bounding box center [663, 12] width 50 height 18
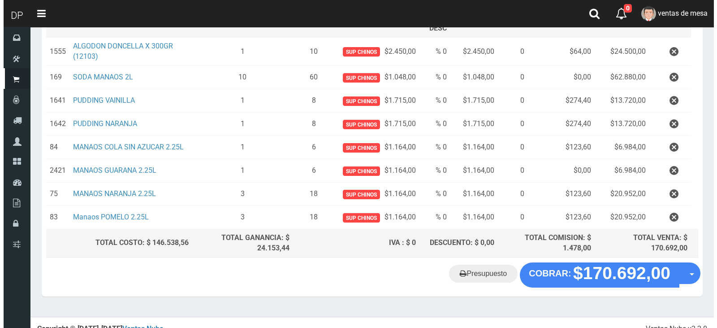
scroll to position [165, 0]
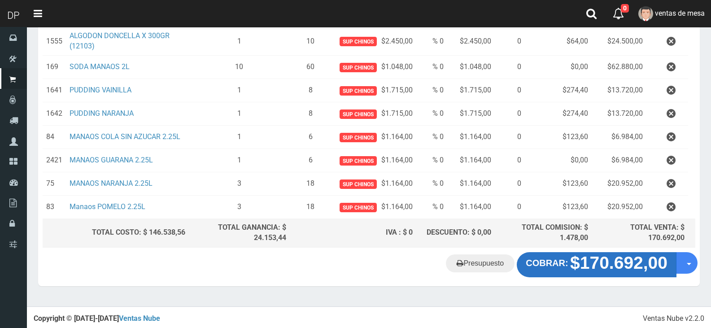
click at [624, 263] on strong "$170.692,00" at bounding box center [618, 262] width 97 height 19
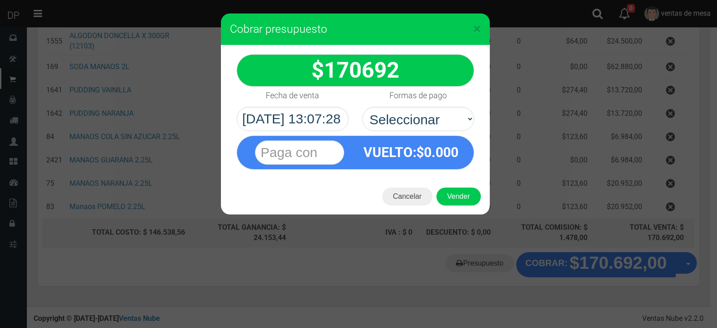
click at [407, 103] on label "Formas de pago" at bounding box center [418, 96] width 57 height 18
click at [407, 107] on select "Seleccionar Efectivo Tarjeta de Crédito Depósito Débito" at bounding box center [418, 119] width 112 height 24
click at [417, 117] on select "Seleccionar Efectivo Tarjeta de Crédito Depósito Débito" at bounding box center [418, 119] width 112 height 24
select select "Efectivo"
click at [362, 107] on select "Seleccionar Efectivo Tarjeta de Crédito Depósito Débito" at bounding box center [418, 119] width 112 height 24
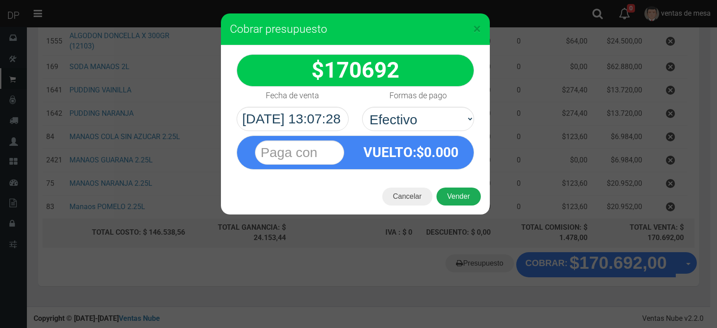
click at [451, 193] on button "Vender" at bounding box center [459, 196] width 44 height 18
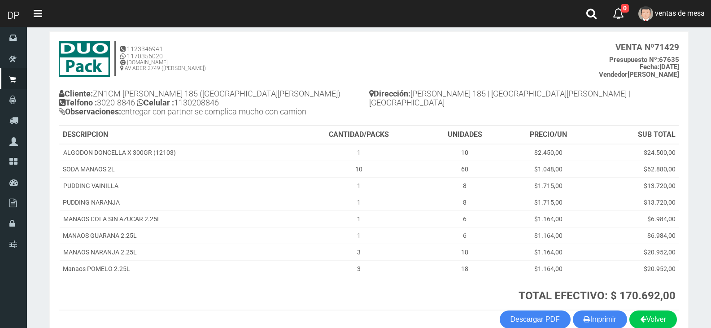
scroll to position [94, 0]
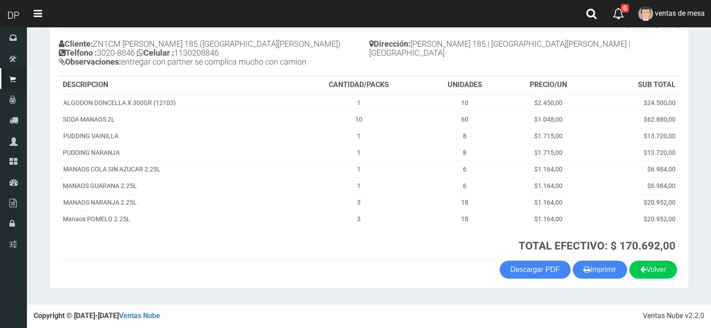
click at [611, 281] on section "1123346941 1170356020 WWW.DUOPACKS.COM.AR AV ADER 2749 (MUNRO) VENTA Nº 71429 P…" at bounding box center [368, 135] width 639 height 306
click at [610, 275] on button "Imprimir" at bounding box center [600, 270] width 54 height 18
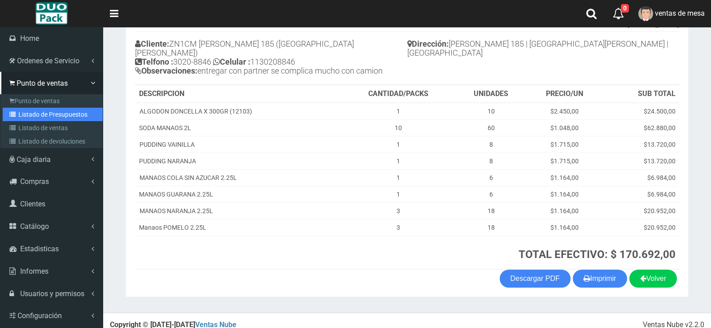
click at [17, 111] on icon at bounding box center [13, 114] width 9 height 6
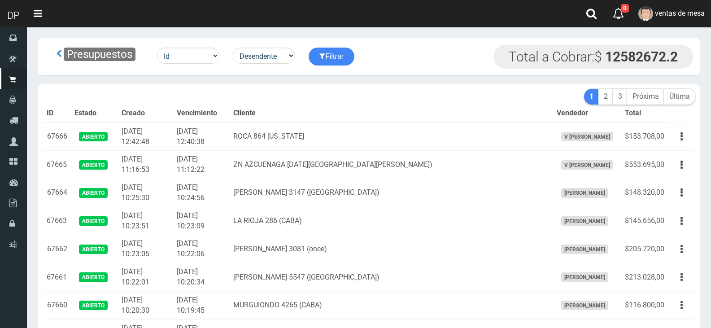
scroll to position [1012, 0]
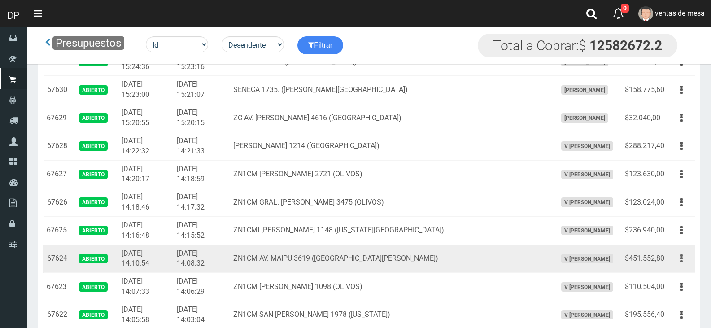
drag, startPoint x: 677, startPoint y: 262, endPoint x: 673, endPoint y: 277, distance: 15.3
click at [678, 263] on button "button" at bounding box center [681, 259] width 20 height 16
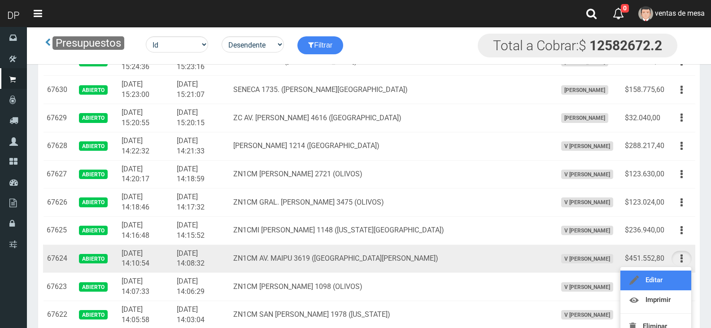
click at [673, 277] on link "Editar" at bounding box center [655, 280] width 71 height 20
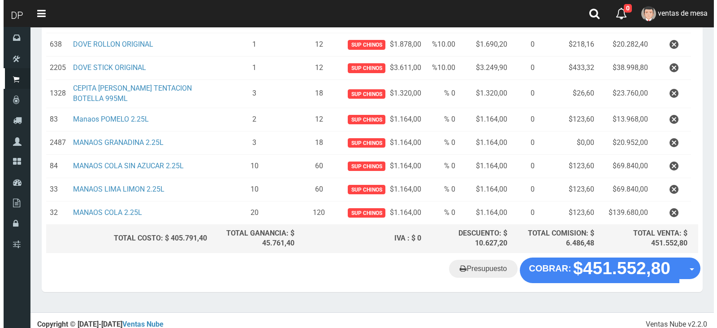
scroll to position [234, 0]
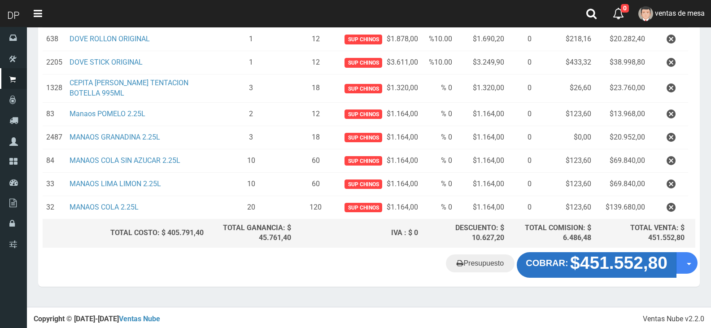
click at [607, 265] on strong "$451.552,80" at bounding box center [618, 262] width 97 height 19
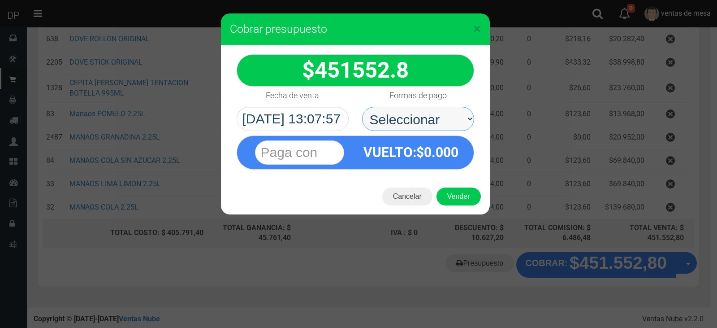
click at [423, 126] on select "Seleccionar Efectivo Tarjeta de Crédito Depósito Débito" at bounding box center [418, 119] width 112 height 24
click at [428, 152] on span "0.000" at bounding box center [441, 152] width 35 height 16
drag, startPoint x: 436, startPoint y: 114, endPoint x: 440, endPoint y: 154, distance: 40.1
click at [436, 115] on select "Seleccionar Efectivo Tarjeta de Crédito Depósito Débito" at bounding box center [418, 119] width 112 height 24
select select "Efectivo"
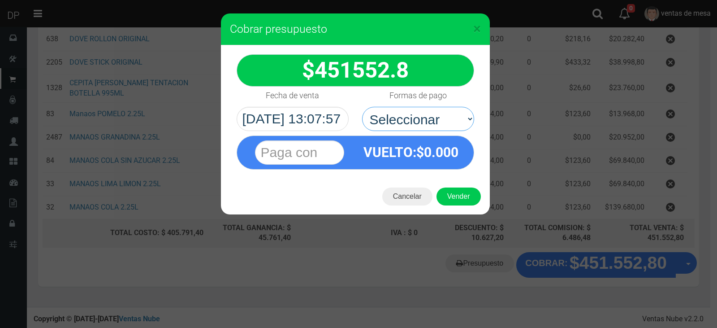
click at [362, 107] on select "Seleccionar Efectivo Tarjeta de Crédito Depósito Débito" at bounding box center [418, 119] width 112 height 24
click at [453, 192] on button "Vender" at bounding box center [459, 196] width 44 height 18
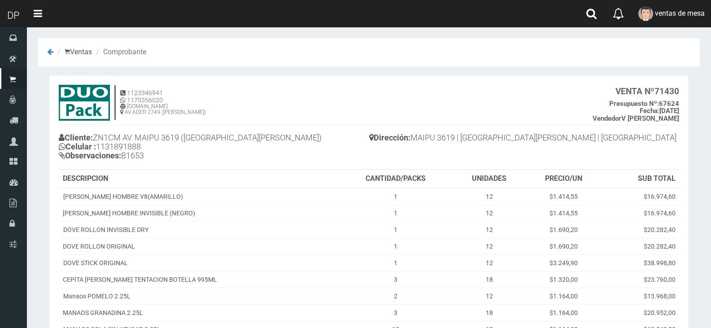
scroll to position [157, 0]
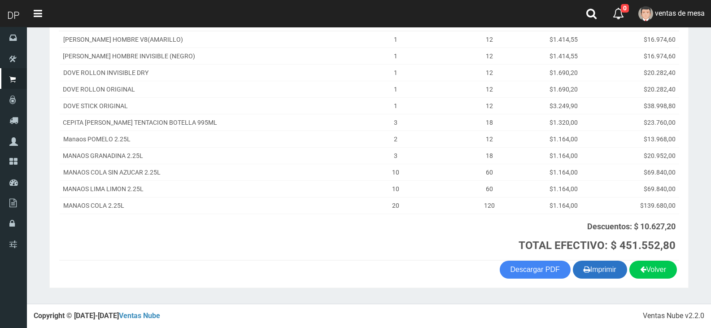
click at [575, 277] on button "Imprimir" at bounding box center [600, 270] width 54 height 18
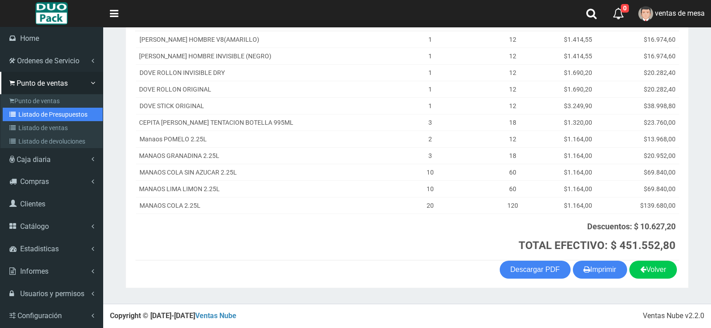
click at [37, 117] on link "Listado de Presupuestos" at bounding box center [53, 114] width 100 height 13
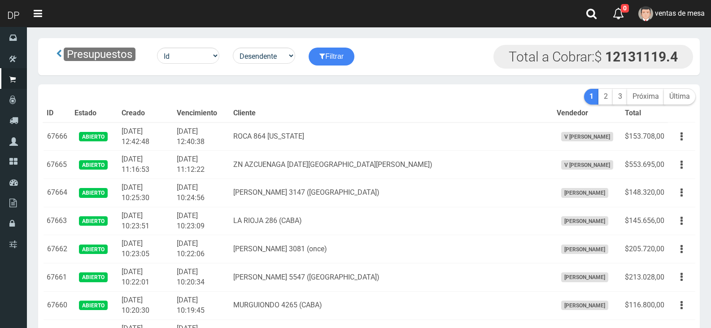
drag, startPoint x: 0, startPoint y: 0, endPoint x: 308, endPoint y: 116, distance: 329.2
click at [308, 116] on th "Cliente" at bounding box center [391, 113] width 323 height 18
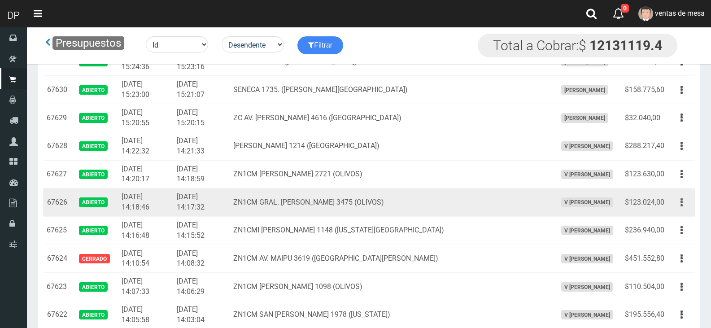
click at [687, 198] on button "button" at bounding box center [681, 203] width 20 height 16
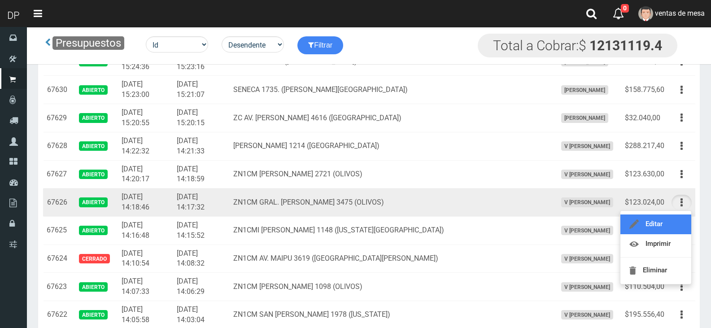
click at [680, 217] on link "Editar" at bounding box center [655, 224] width 71 height 20
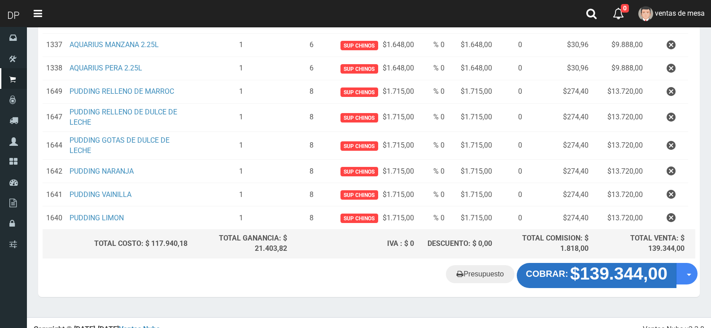
scroll to position [244, 0]
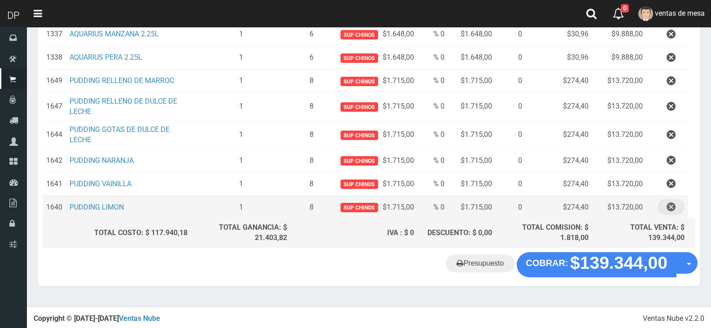
click at [669, 207] on icon "button" at bounding box center [670, 207] width 9 height 16
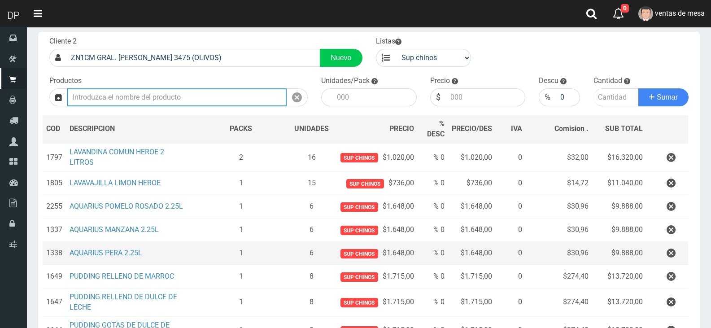
scroll to position [90, 0]
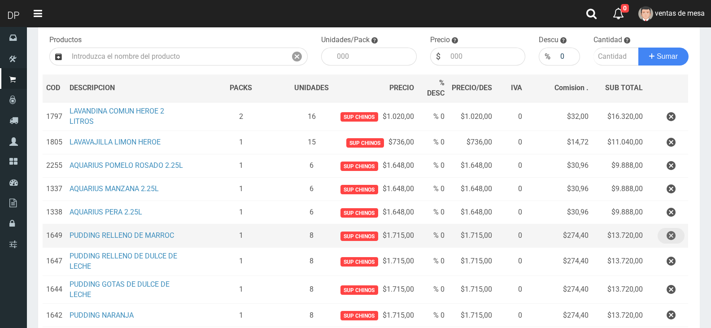
click at [671, 230] on icon "button" at bounding box center [670, 236] width 9 height 16
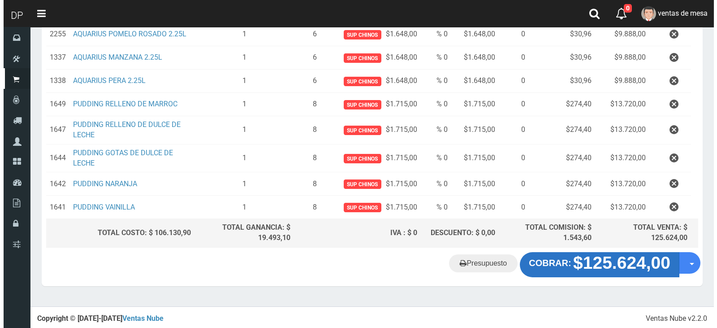
scroll to position [198, 0]
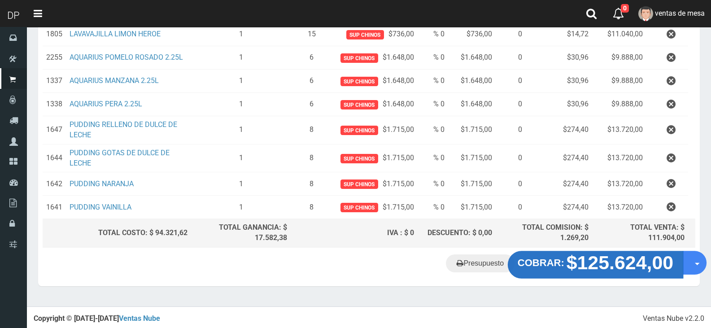
click at [613, 258] on strong "$125.624,00" at bounding box center [619, 262] width 107 height 21
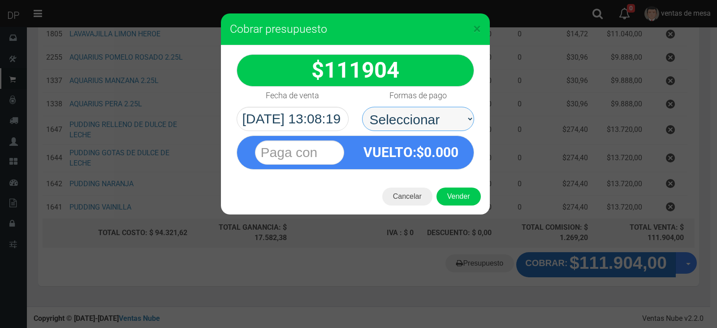
drag, startPoint x: 437, startPoint y: 111, endPoint x: 438, endPoint y: 125, distance: 13.9
click at [437, 111] on select "Seleccionar Efectivo Tarjeta de Crédito Depósito Débito" at bounding box center [418, 119] width 112 height 24
select select "Efectivo"
click at [362, 107] on select "Seleccionar Efectivo Tarjeta de Crédito Depósito Débito" at bounding box center [418, 119] width 112 height 24
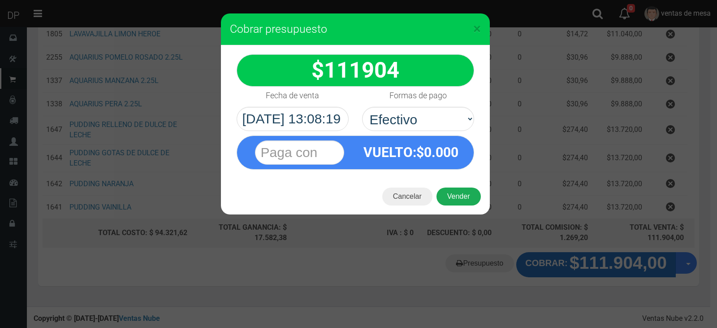
click at [449, 185] on div "Cancelar Vender" at bounding box center [355, 196] width 269 height 36
click at [451, 188] on button "Vender" at bounding box center [459, 196] width 44 height 18
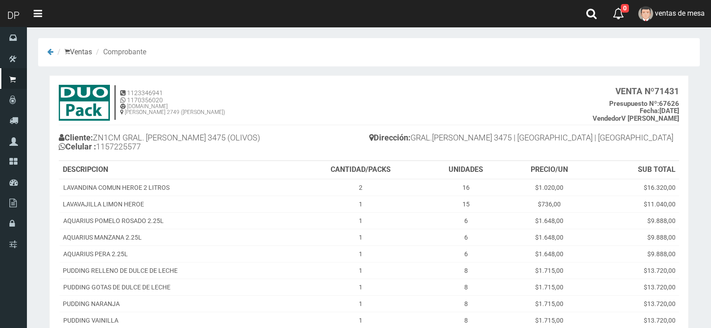
scroll to position [101, 0]
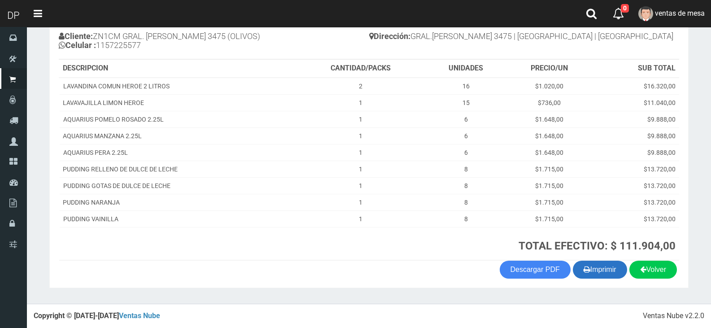
drag, startPoint x: 581, startPoint y: 265, endPoint x: 589, endPoint y: 274, distance: 12.7
click at [589, 274] on button "Imprimir" at bounding box center [600, 270] width 54 height 18
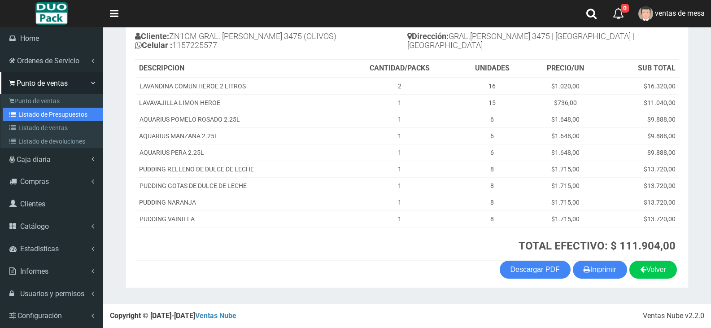
click at [15, 119] on link "Listado de Presupuestos" at bounding box center [53, 114] width 100 height 13
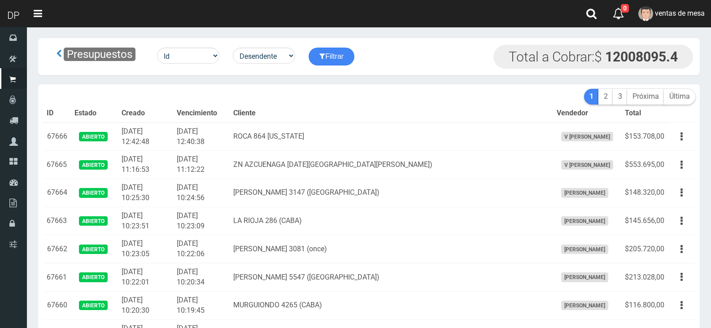
scroll to position [1012, 0]
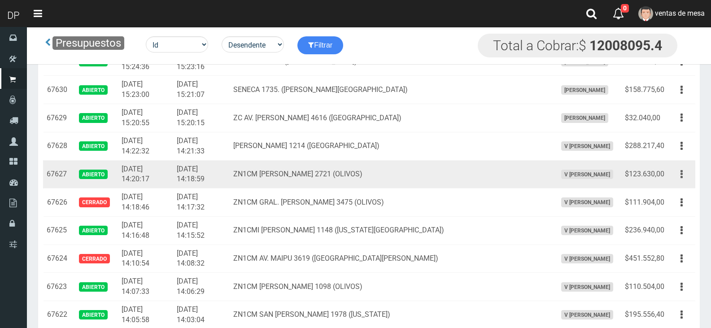
click at [684, 174] on button "button" at bounding box center [681, 174] width 20 height 16
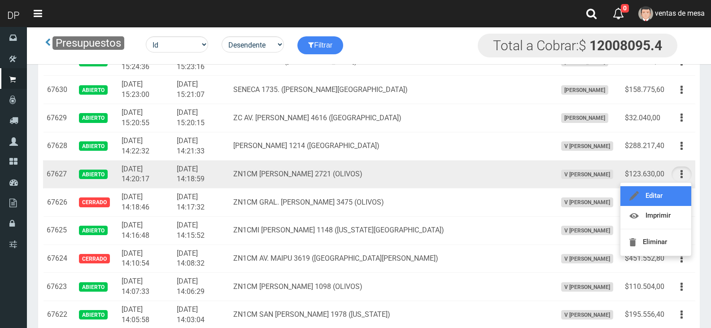
click at [673, 202] on link "Editar" at bounding box center [655, 196] width 71 height 20
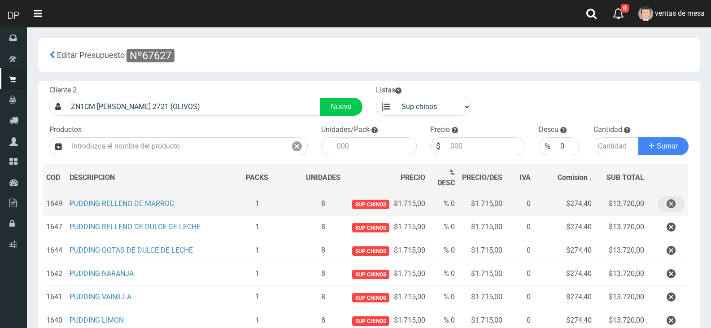
click at [673, 203] on icon "button" at bounding box center [670, 204] width 9 height 16
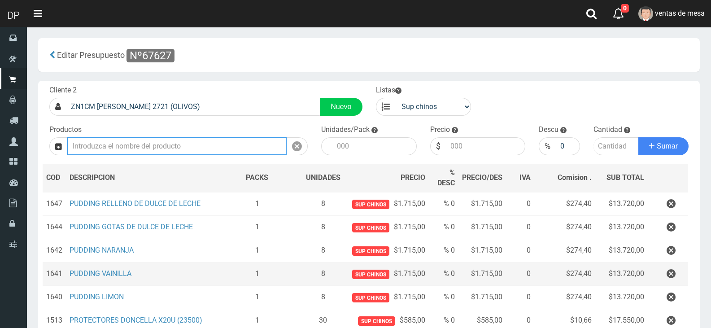
scroll to position [90, 0]
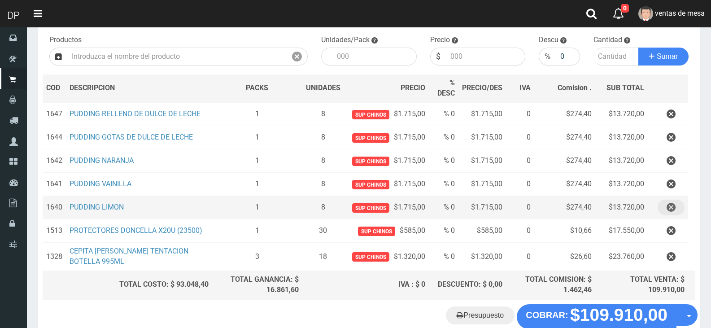
click at [661, 215] on button "button" at bounding box center [670, 208] width 27 height 16
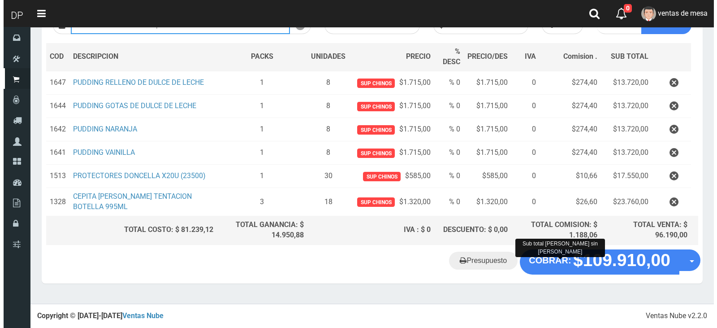
scroll to position [128, 0]
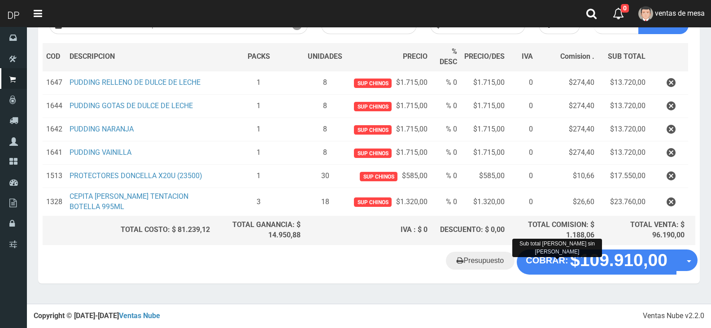
click at [551, 241] on div "Sub total [PERSON_NAME] sin [PERSON_NAME]" at bounding box center [557, 248] width 90 height 18
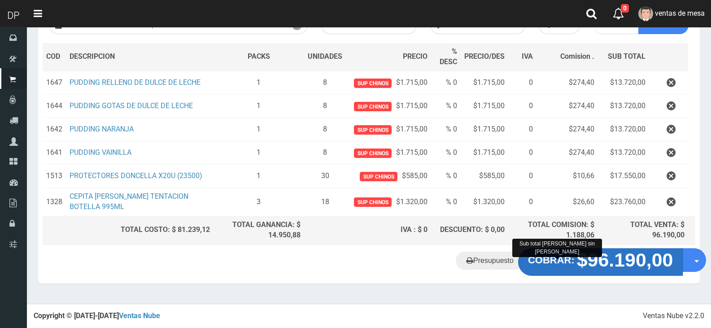
click at [547, 253] on button "COBRAR: $96.190,00" at bounding box center [600, 262] width 165 height 28
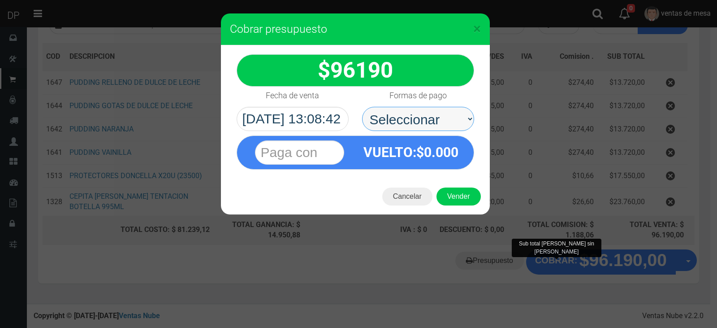
drag, startPoint x: 400, startPoint y: 114, endPoint x: 404, endPoint y: 130, distance: 16.6
click at [400, 114] on select "Seleccionar Efectivo Tarjeta de Crédito Depósito Débito" at bounding box center [418, 119] width 112 height 24
click at [362, 107] on select "Seleccionar Efectivo Tarjeta de Crédito Depósito Débito" at bounding box center [418, 119] width 112 height 24
drag, startPoint x: 424, startPoint y: 127, endPoint x: 424, endPoint y: 133, distance: 5.8
click at [424, 133] on div "96190 :$" at bounding box center [355, 111] width 269 height 133
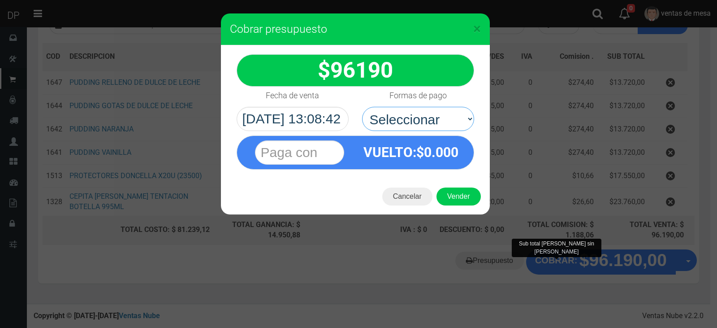
select select "Efectivo"
click at [362, 107] on select "Seleccionar Efectivo Tarjeta de Crédito Depósito Débito" at bounding box center [418, 119] width 112 height 24
click at [450, 195] on button "Vender" at bounding box center [459, 196] width 44 height 18
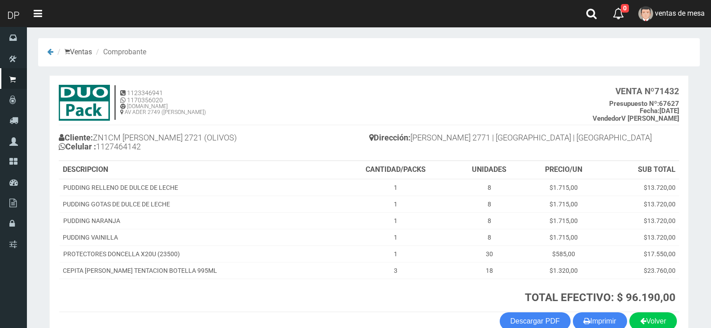
scroll to position [45, 0]
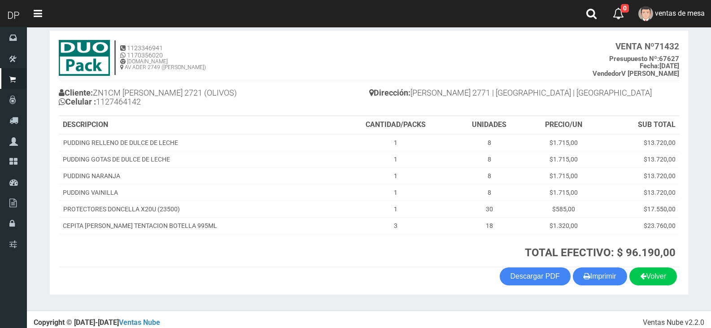
click at [608, 294] on section "1123346941 1170356020 WWW.DUOPACKS.COM.AR AV ADER 2749 (MUNRO) VENTA Nº 71432 P…" at bounding box center [368, 162] width 639 height 264
click at [609, 278] on button "Imprimir" at bounding box center [600, 276] width 54 height 18
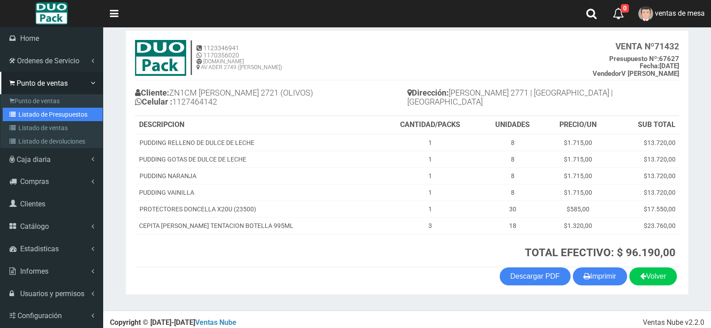
drag, startPoint x: 27, startPoint y: 111, endPoint x: 125, endPoint y: 54, distance: 113.1
click at [27, 111] on link "Listado de Presupuestos" at bounding box center [53, 114] width 100 height 13
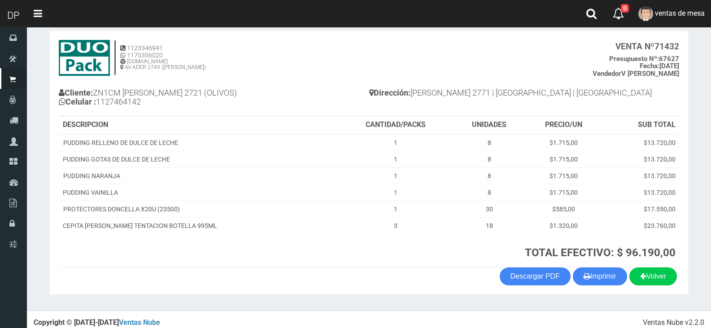
click at [271, 125] on th "DESCRIPCION" at bounding box center [198, 125] width 278 height 18
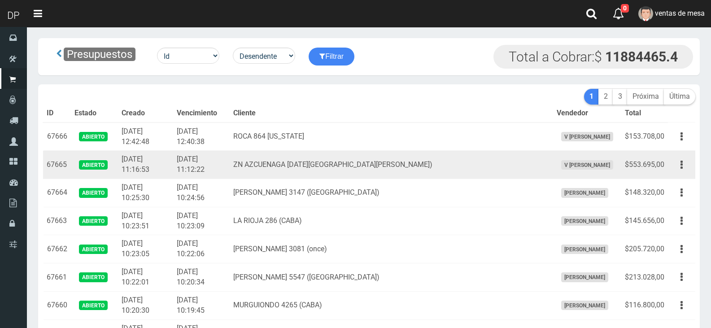
scroll to position [4329, 0]
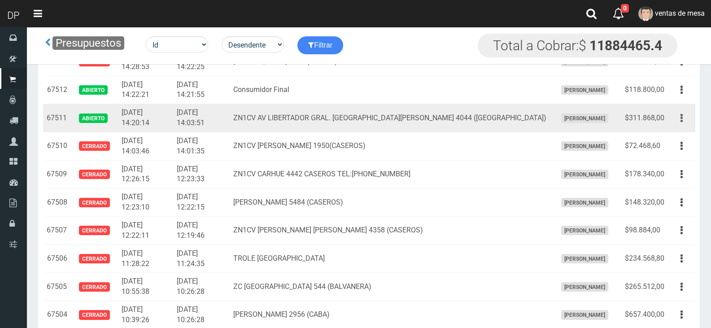
click at [684, 119] on button "button" at bounding box center [681, 118] width 20 height 16
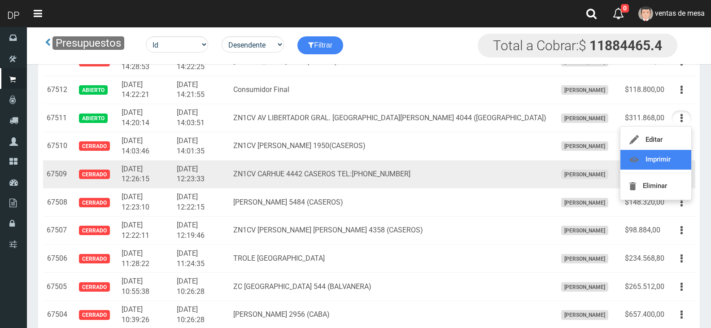
click at [674, 163] on link "Imprimir" at bounding box center [655, 160] width 71 height 20
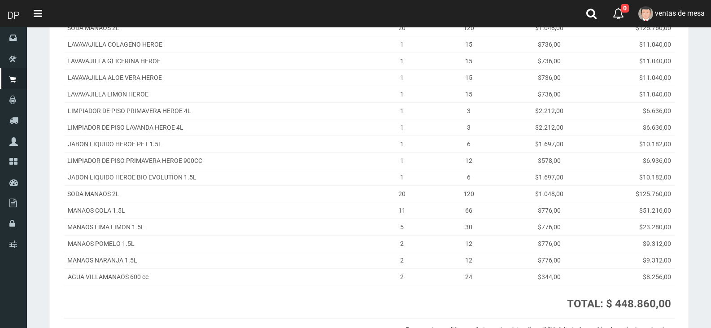
scroll to position [236, 0]
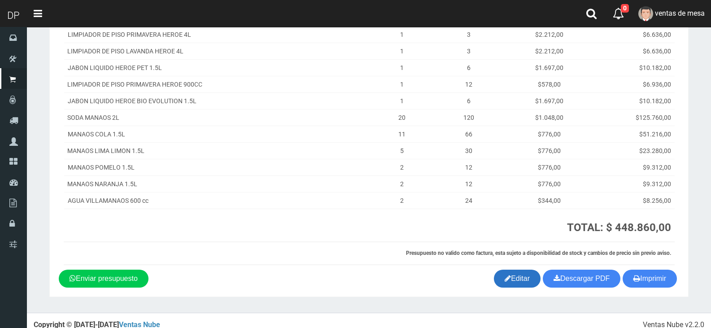
click at [520, 269] on link "Editar" at bounding box center [517, 278] width 47 height 18
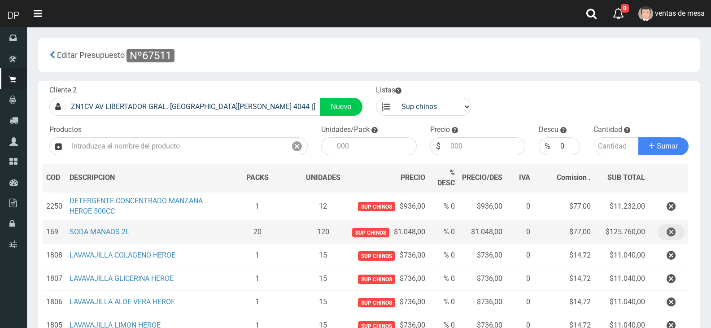
click at [666, 230] on icon "button" at bounding box center [670, 232] width 9 height 16
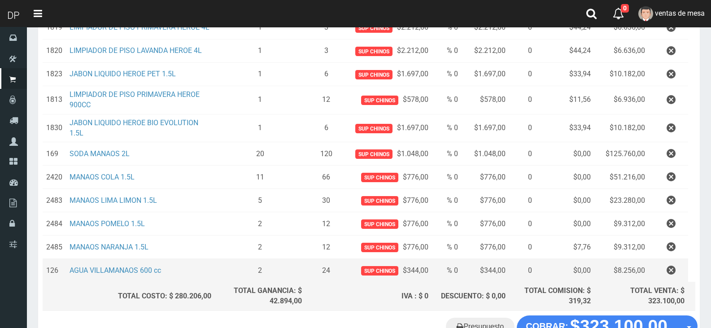
scroll to position [314, 0]
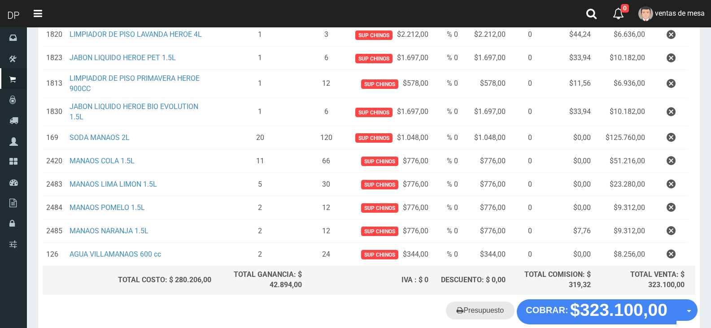
click at [476, 311] on link "Presupuesto" at bounding box center [480, 310] width 69 height 18
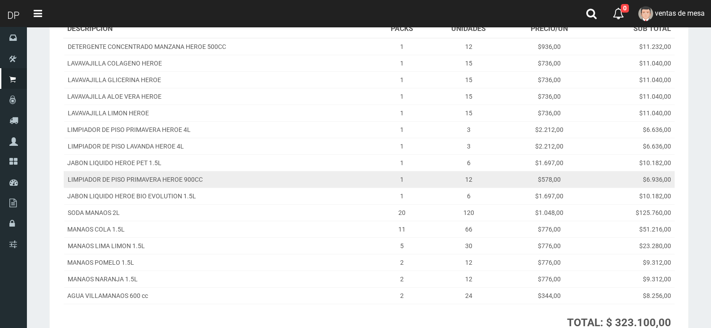
scroll to position [135, 0]
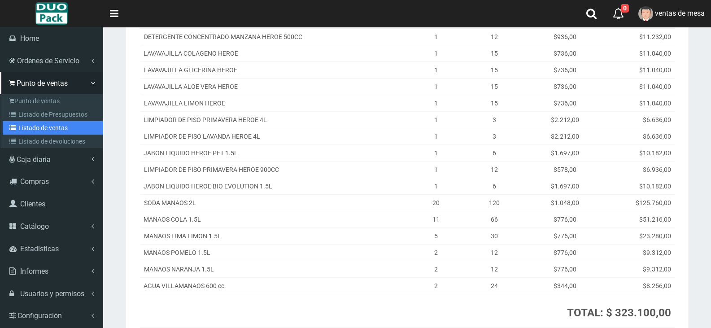
click at [29, 130] on link "Listado de ventas" at bounding box center [53, 127] width 100 height 13
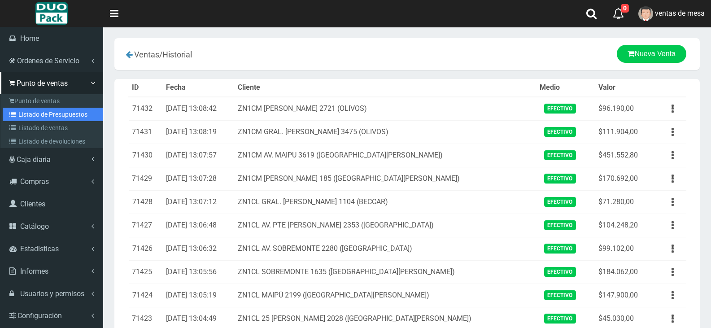
click at [34, 111] on link "Listado de Presupuestos" at bounding box center [53, 114] width 100 height 13
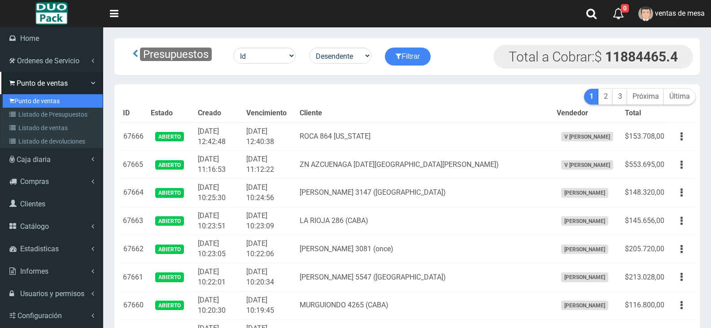
click at [30, 105] on link "Punto de ventas" at bounding box center [53, 100] width 100 height 13
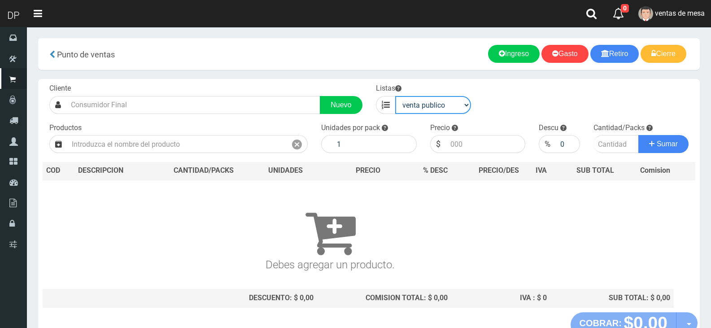
click at [432, 108] on select "venta publico Sup chinos reventas" at bounding box center [433, 105] width 76 height 18
select select "3"
click at [395, 96] on select "venta publico Sup chinos reventas" at bounding box center [433, 105] width 76 height 18
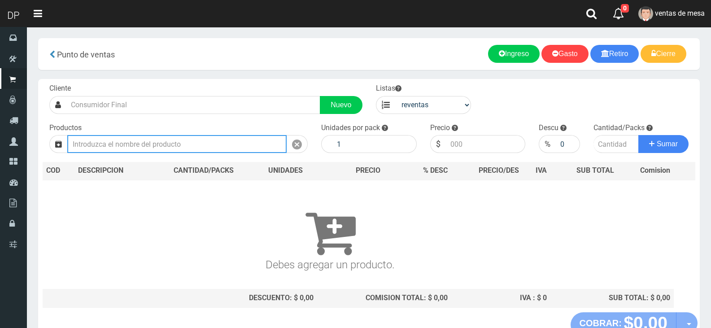
click at [192, 141] on input "text" at bounding box center [176, 144] width 219 height 18
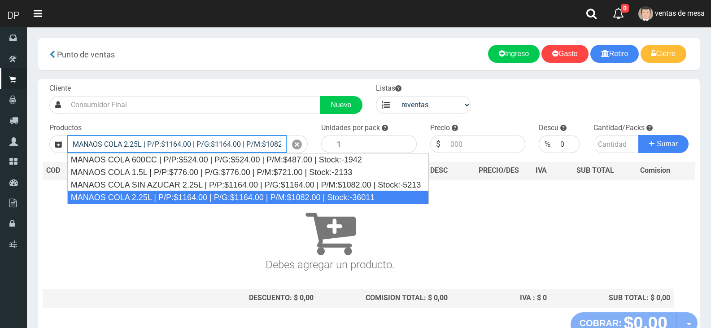
type input "MANAOS COLA 2.25L | P/P:$1164.00 | P/G:$1164.00 | P/M:$1082.00 | Stock:-36011"
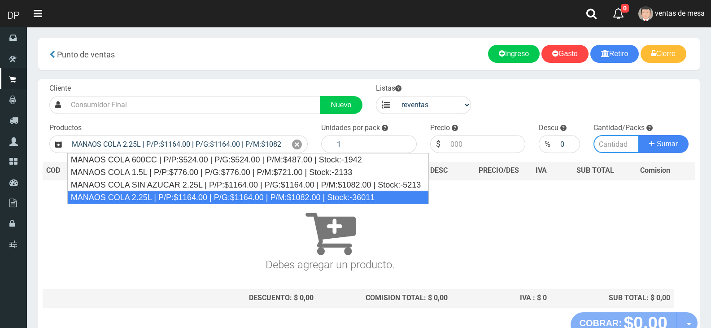
type input "6"
type input "1082.00"
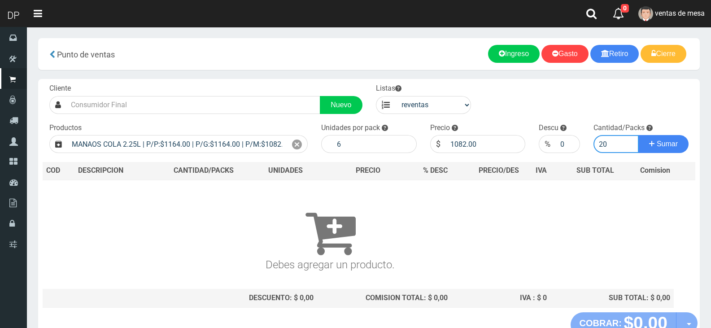
type input "20"
click at [638, 135] on button "Sumar" at bounding box center [663, 144] width 50 height 18
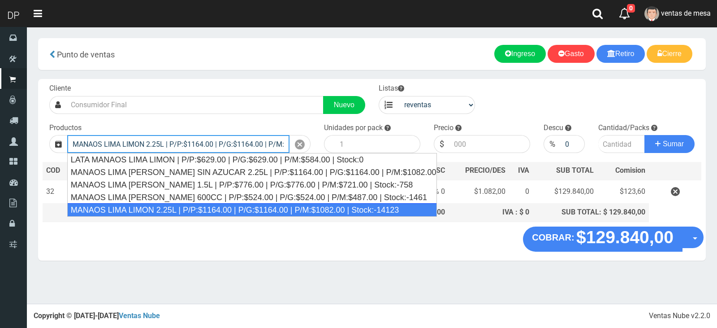
type input "MANAOS LIMA LIMON 2.25L | P/P:$1164.00 | P/G:$1164.00 | P/M:$1082.00 | Stock:-1…"
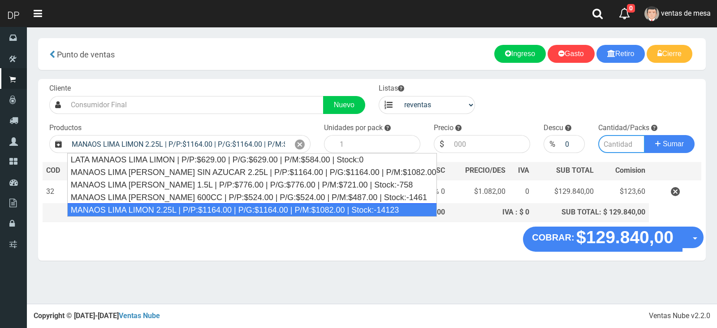
type input "6"
type input "1082.00"
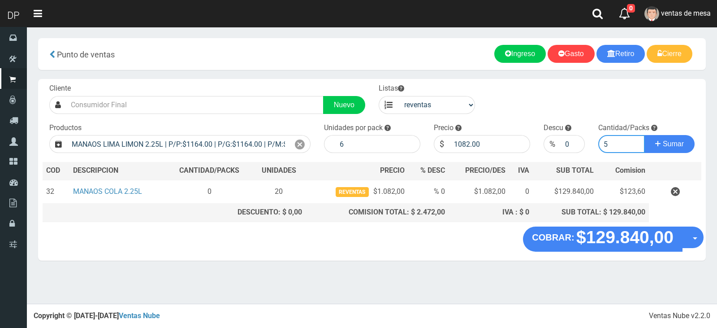
type input "5"
click at [645, 135] on button "Sumar" at bounding box center [670, 144] width 50 height 18
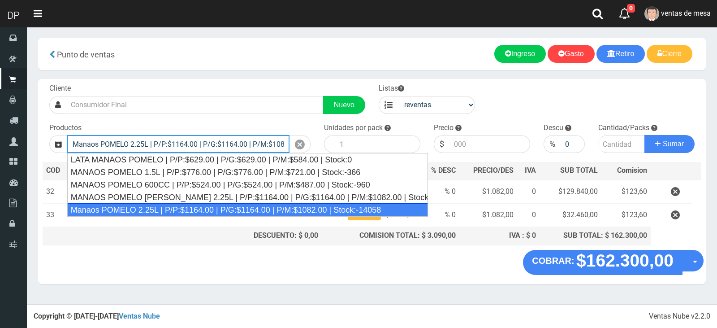
type input "Manaos POMELO 2.25L | P/P:$1164.00 | P/G:$1164.00 | P/M:$1082.00 | Stock:-14058"
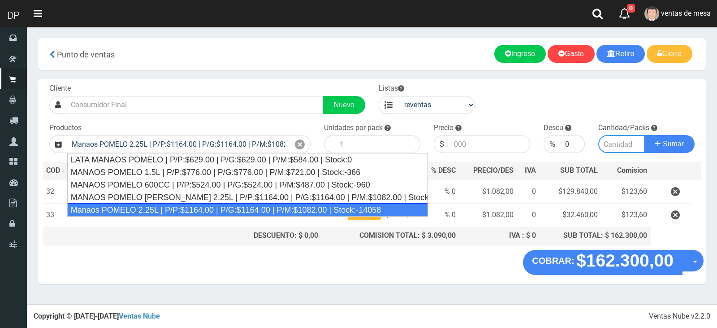
type input "6"
type input "1082.00"
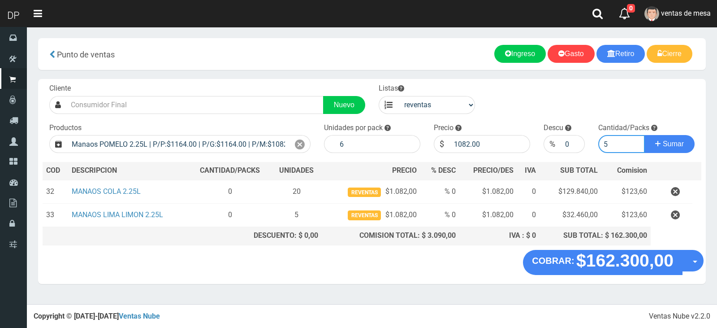
type input "5"
click at [645, 135] on button "Sumar" at bounding box center [670, 144] width 50 height 18
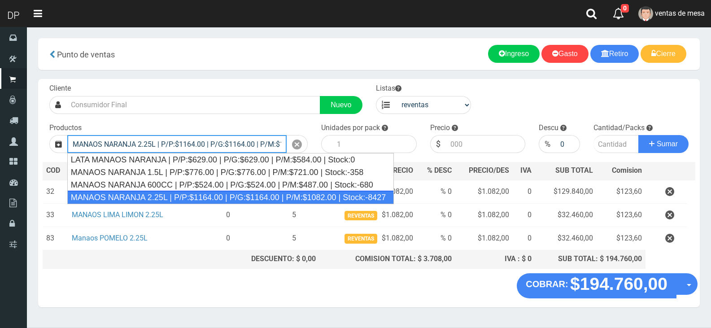
type input "MANAOS NARANJA 2.25L | P/P:$1164.00 | P/G:$1164.00 | P/M:$1082.00 | Stock:-8427"
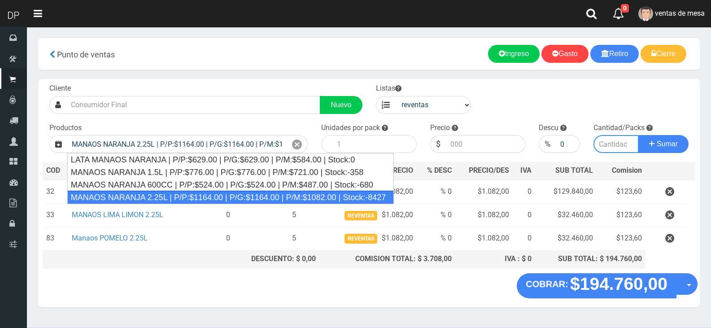
type input "6"
type input "1082.00"
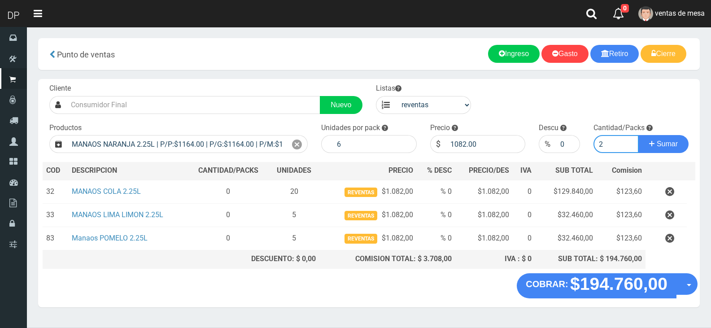
type input "2"
click at [638, 135] on button "Sumar" at bounding box center [663, 144] width 50 height 18
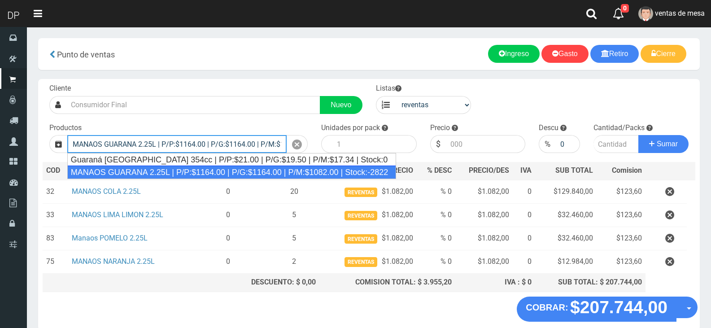
type input "MANAOS GUARANA 2.25L | P/P:$1164.00 | P/G:$1164.00 | P/M:$1082.00 | Stock:-2822"
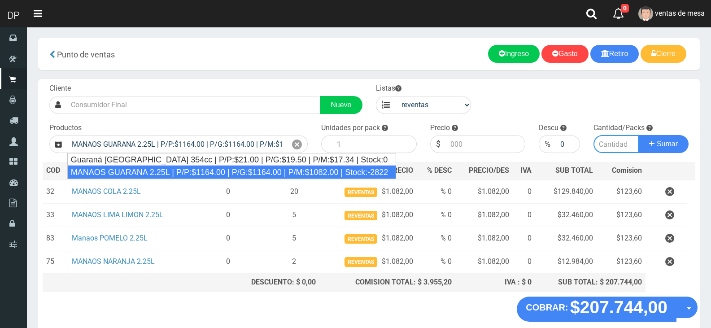
type input "6"
type input "1082.00"
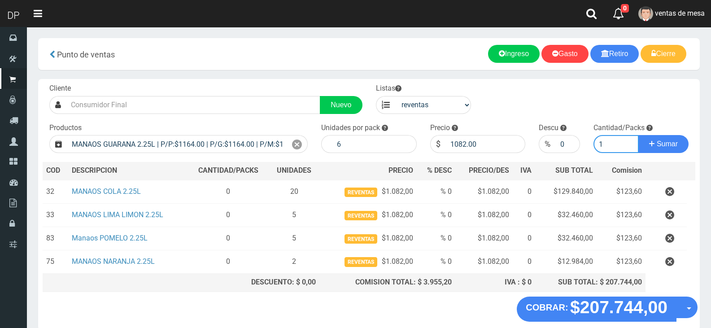
type input "1"
click at [638, 135] on button "Sumar" at bounding box center [663, 144] width 50 height 18
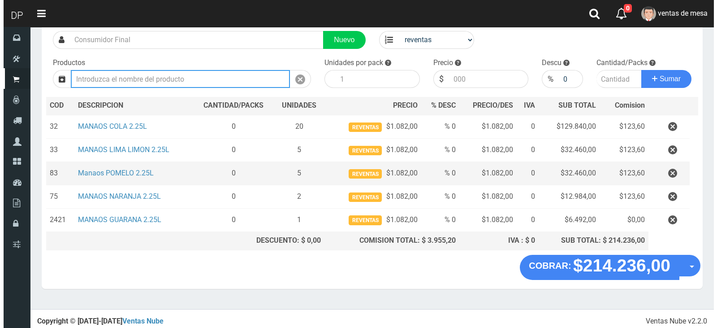
scroll to position [67, 0]
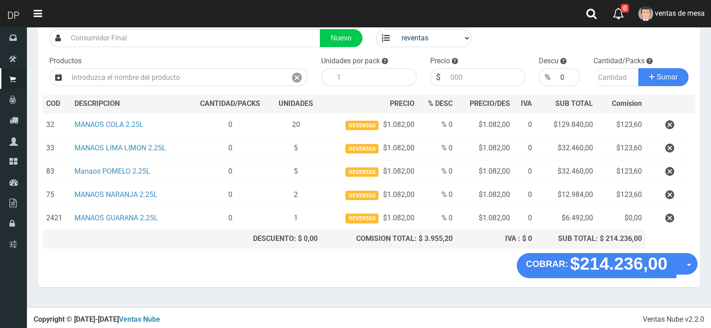
click at [591, 277] on div "COBRAR: $214.236,00 Opciones Hacer Devolucion Crear presupuesto" at bounding box center [368, 270] width 661 height 34
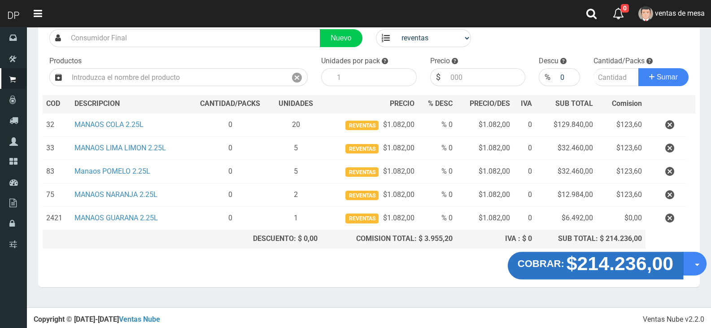
click at [584, 272] on strong "$214.236,00" at bounding box center [619, 262] width 107 height 21
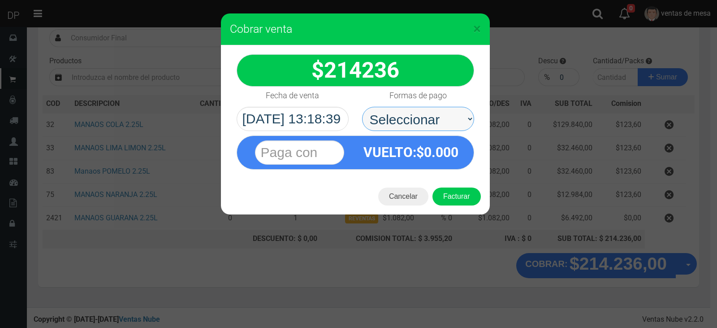
click at [432, 118] on select "Seleccionar Efectivo Tarjeta de Crédito Depósito Débito" at bounding box center [418, 119] width 112 height 24
select select "Efectivo"
click at [362, 107] on select "Seleccionar Efectivo Tarjeta de Crédito Depósito Débito" at bounding box center [418, 119] width 112 height 24
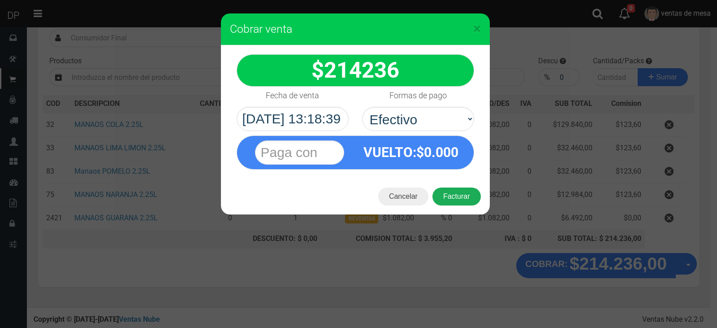
click at [449, 193] on button "Facturar" at bounding box center [457, 196] width 48 height 18
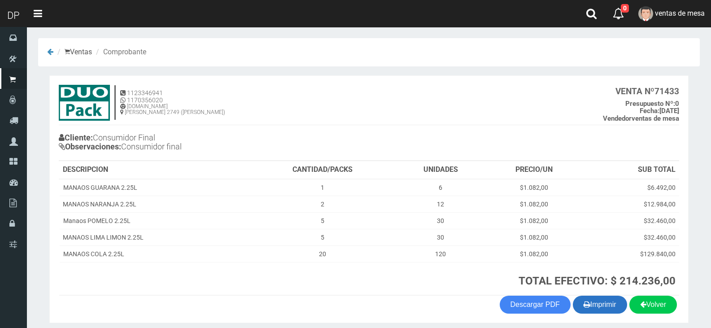
click at [598, 304] on button "Imprimir" at bounding box center [600, 304] width 54 height 18
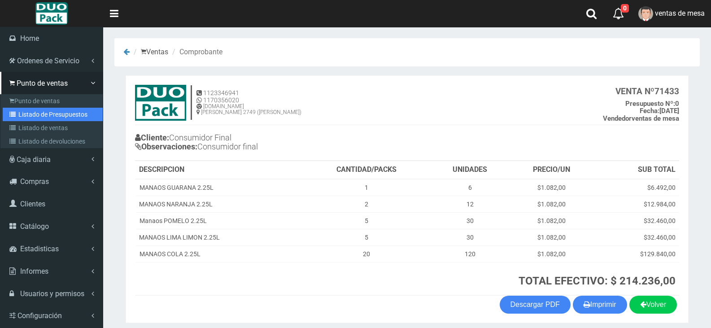
click at [63, 108] on link "Listado de Presupuestos" at bounding box center [53, 114] width 100 height 13
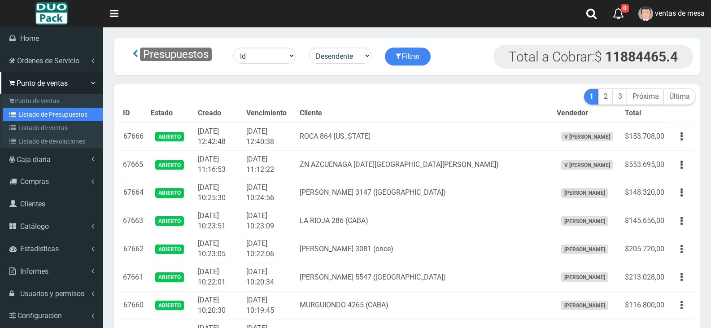
click at [27, 116] on link "Listado de Presupuestos" at bounding box center [53, 114] width 100 height 13
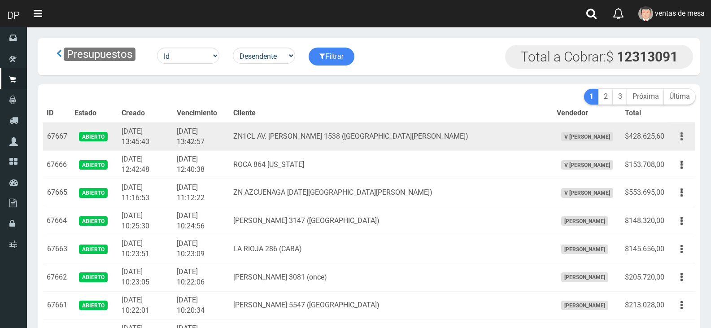
click at [675, 135] on button "button" at bounding box center [681, 137] width 20 height 16
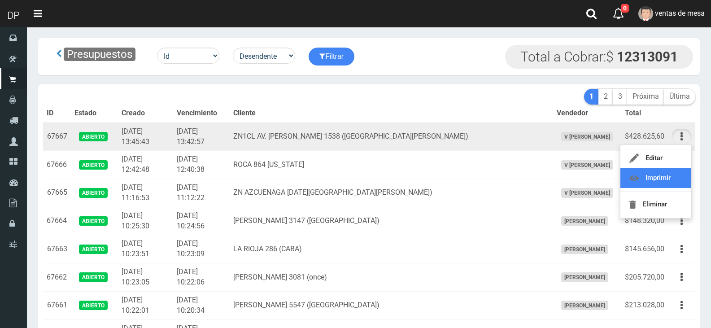
click at [659, 176] on link "Imprimir" at bounding box center [655, 178] width 71 height 20
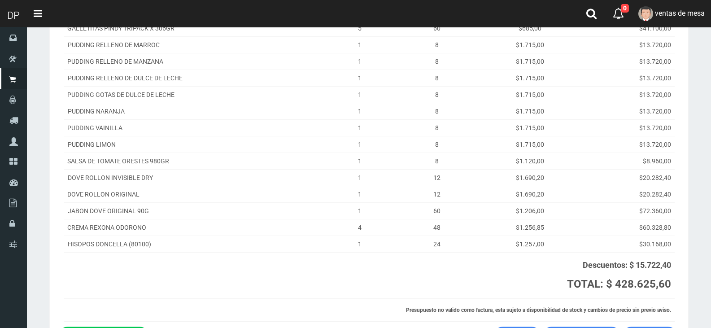
scroll to position [292, 0]
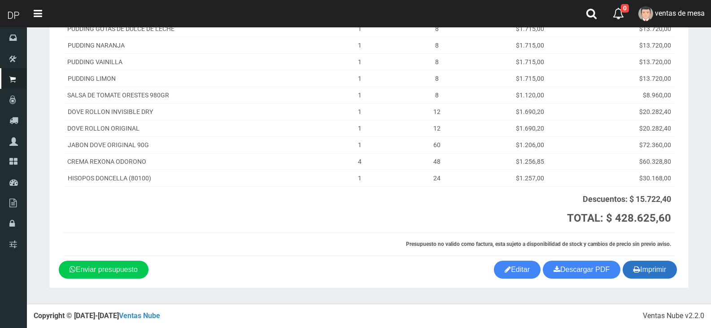
click at [643, 270] on button "Imprimir" at bounding box center [649, 270] width 54 height 18
